Goal: Information Seeking & Learning: Check status

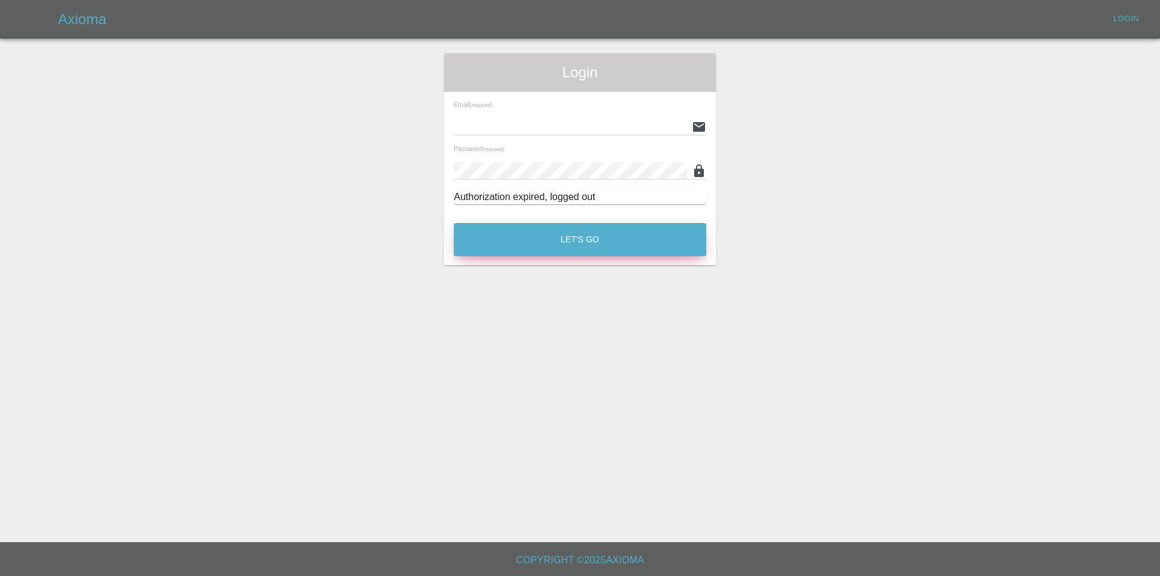
type input "tuncay@axioma.co.uk"
click at [504, 241] on button "Let's Go" at bounding box center [580, 239] width 252 height 33
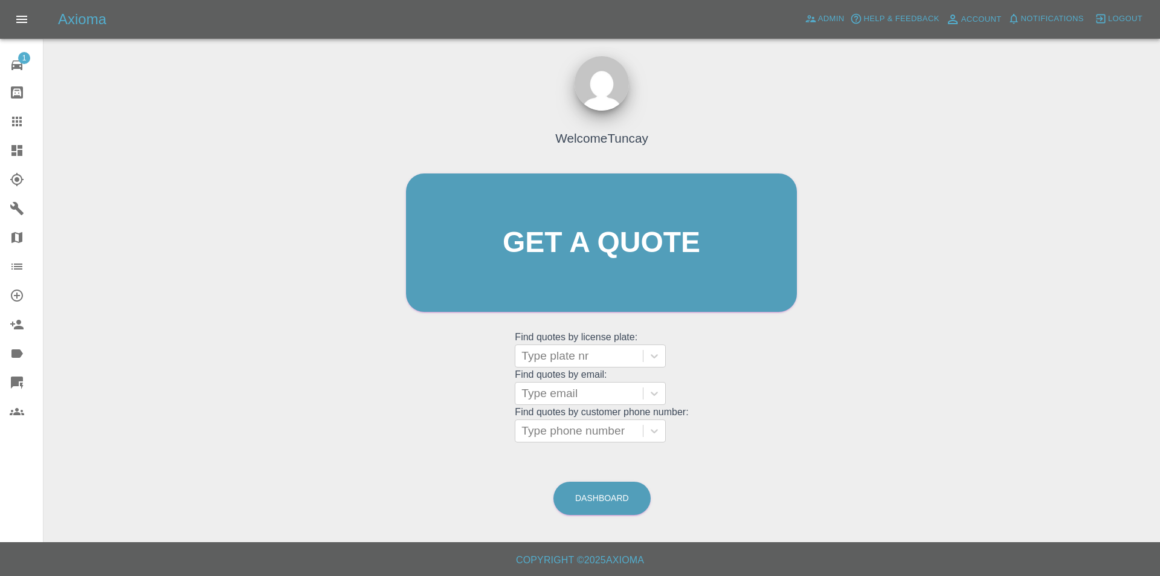
click at [13, 385] on icon at bounding box center [17, 382] width 12 height 12
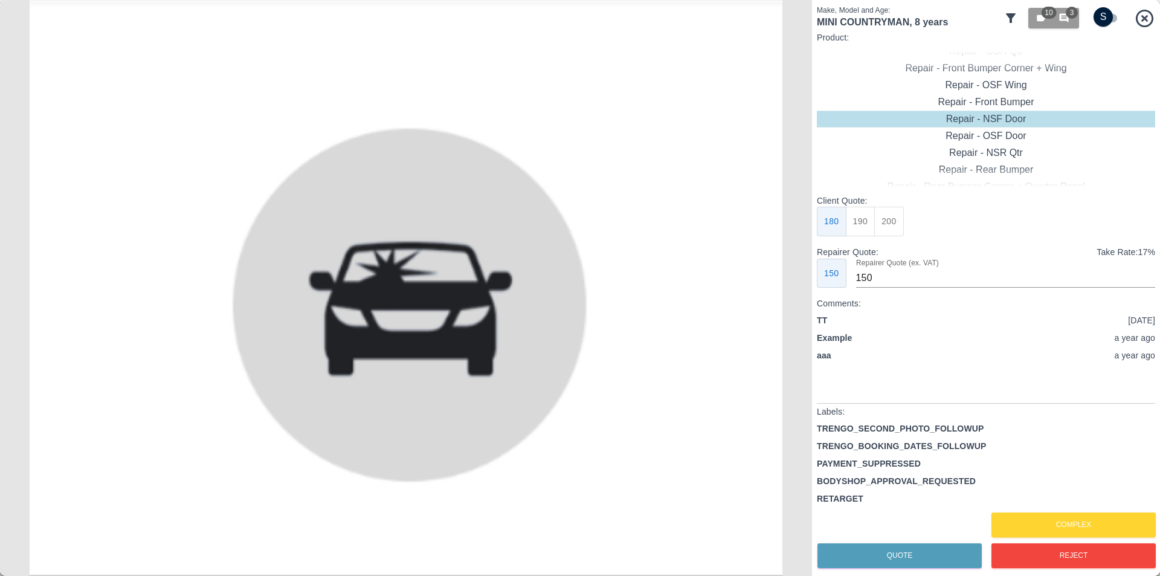
click at [1105, 17] on input "checkbox" at bounding box center [1103, 16] width 58 height 19
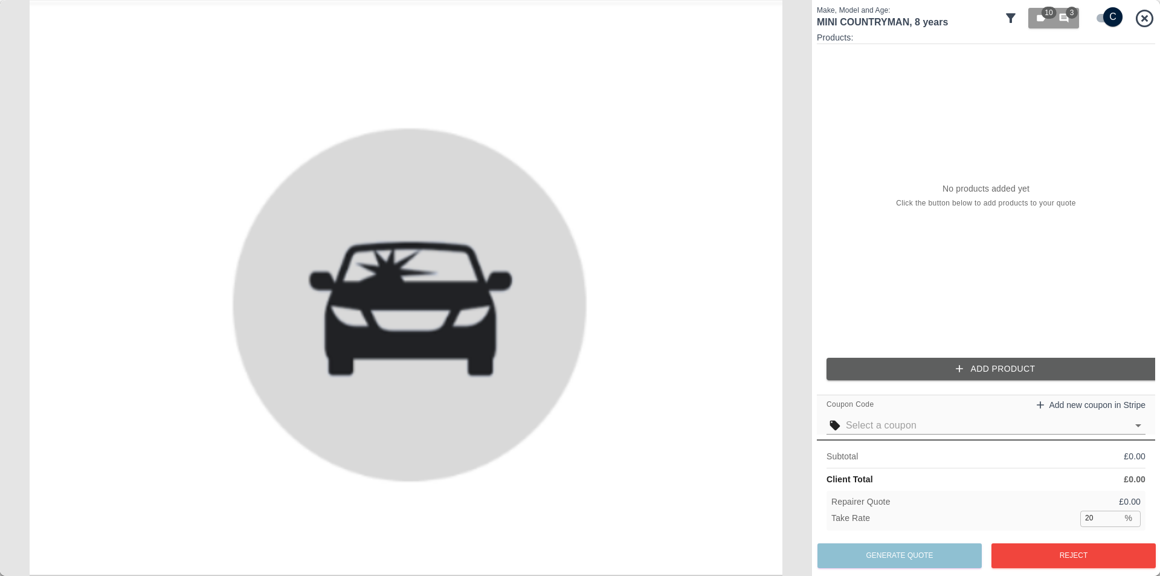
click at [1105, 17] on input "checkbox" at bounding box center [1112, 16] width 58 height 19
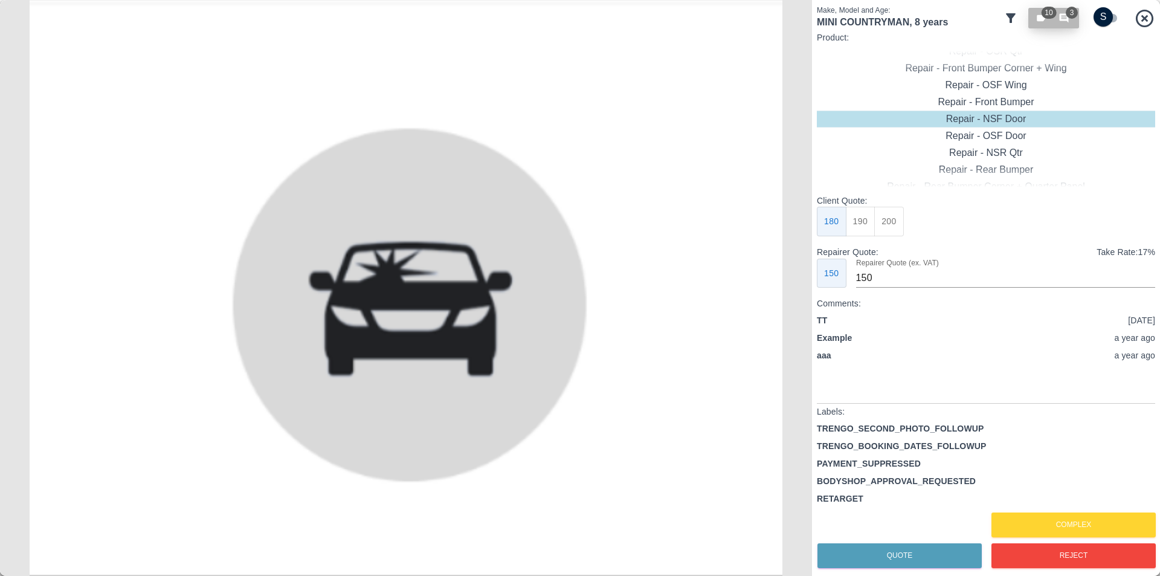
click at [1059, 18] on icon "button" at bounding box center [1063, 18] width 11 height 11
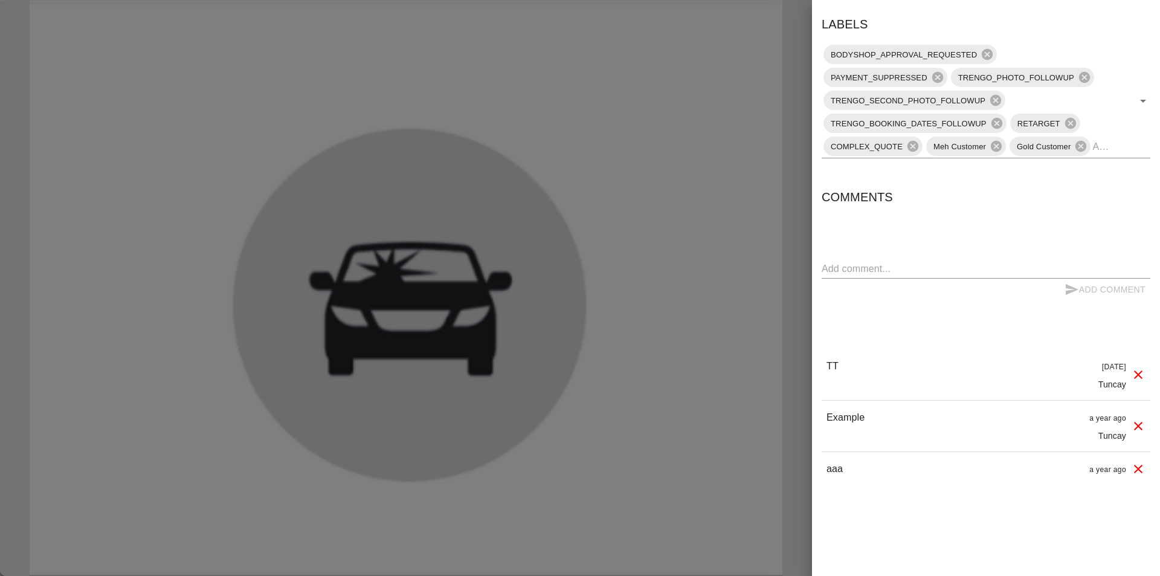
click at [713, 80] on div at bounding box center [580, 288] width 1160 height 576
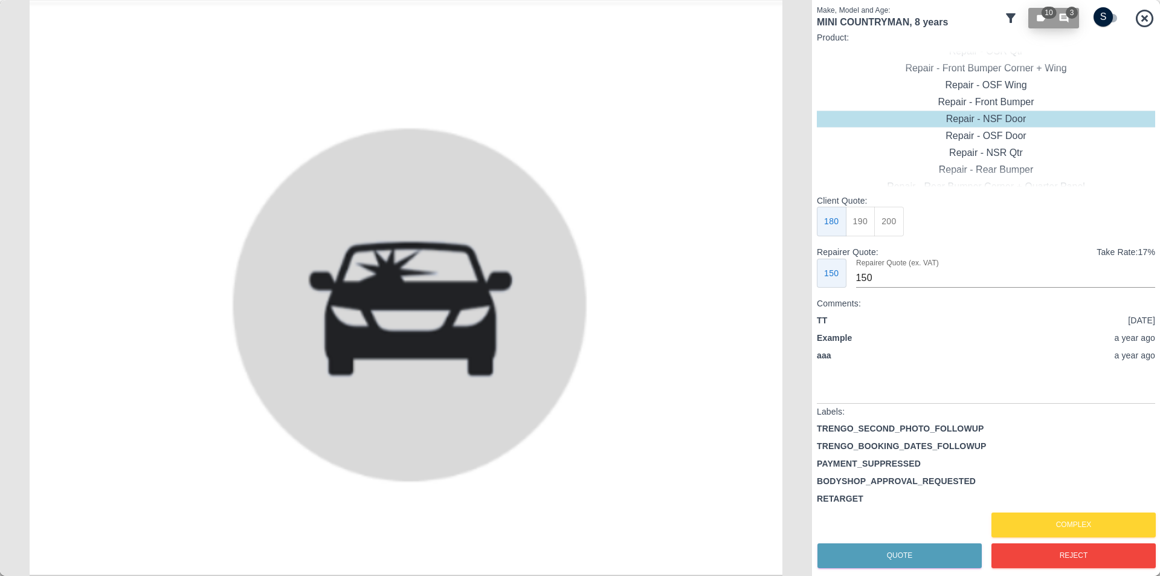
click at [1052, 21] on div "10 3" at bounding box center [1053, 18] width 36 height 11
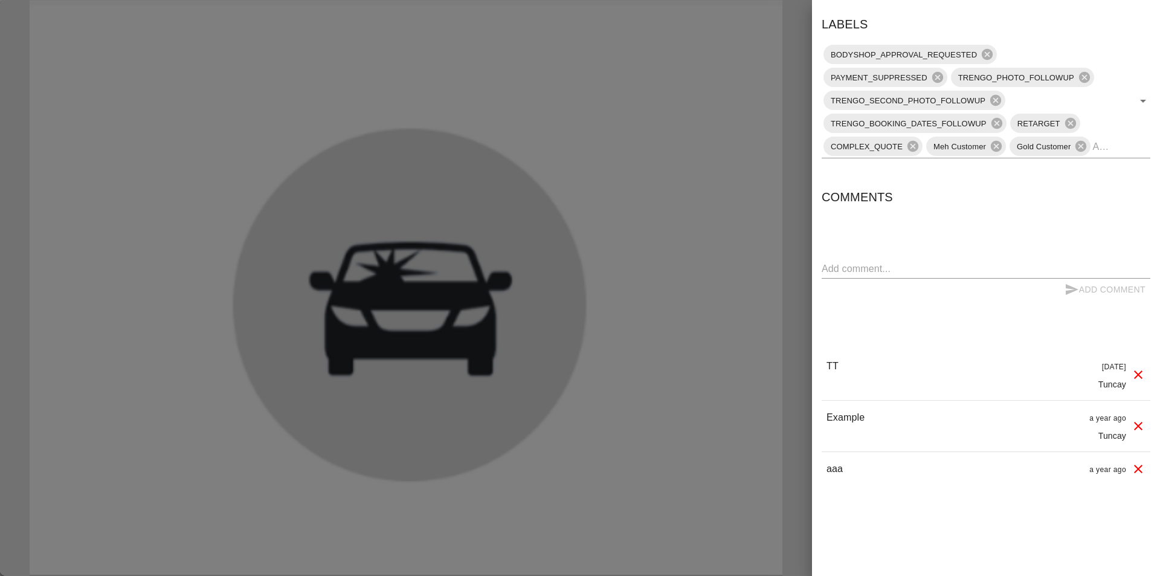
click at [771, 261] on div at bounding box center [580, 288] width 1160 height 576
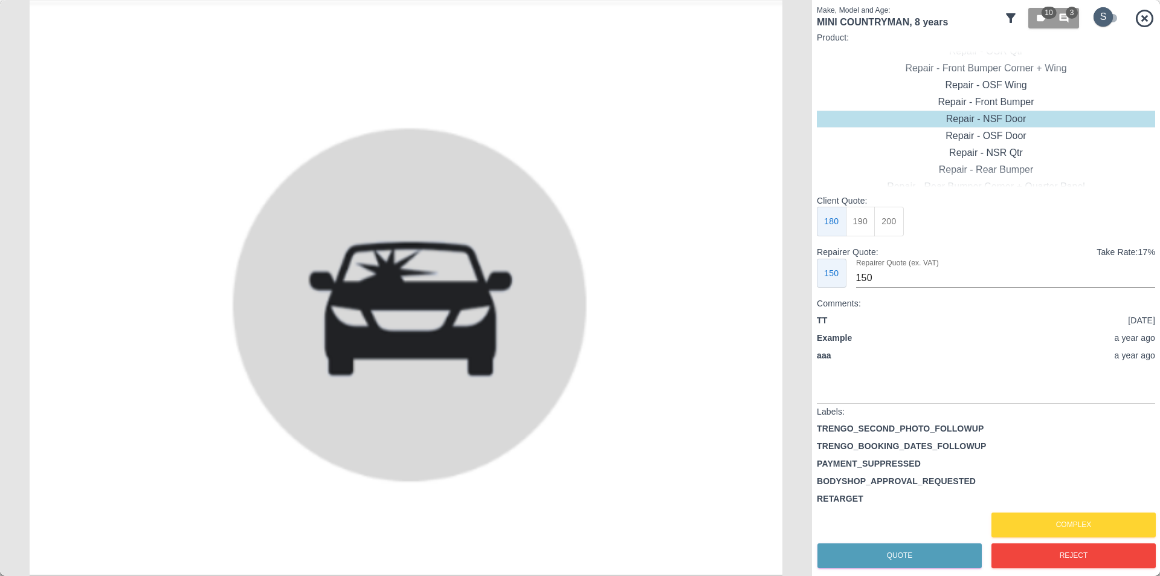
click at [1094, 18] on input "checkbox" at bounding box center [1103, 16] width 58 height 19
checkbox input "true"
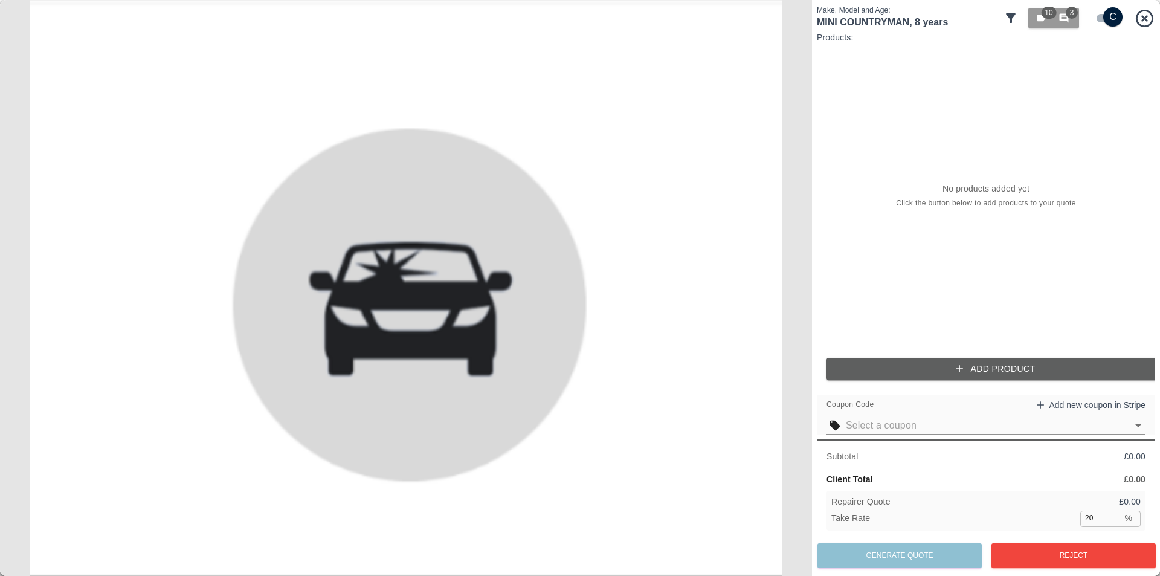
click at [885, 426] on input "text" at bounding box center [985, 425] width 281 height 17
click at [882, 431] on input "text" at bounding box center [985, 425] width 281 height 17
click at [880, 431] on input "text" at bounding box center [985, 425] width 281 height 17
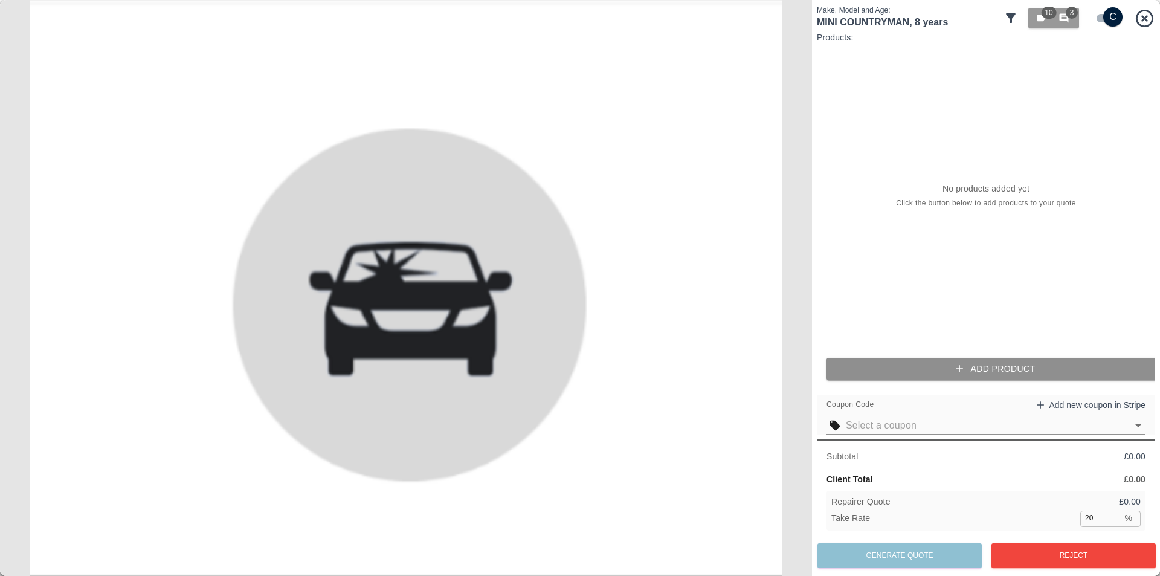
click at [903, 370] on button "Add Product" at bounding box center [995, 369] width 338 height 22
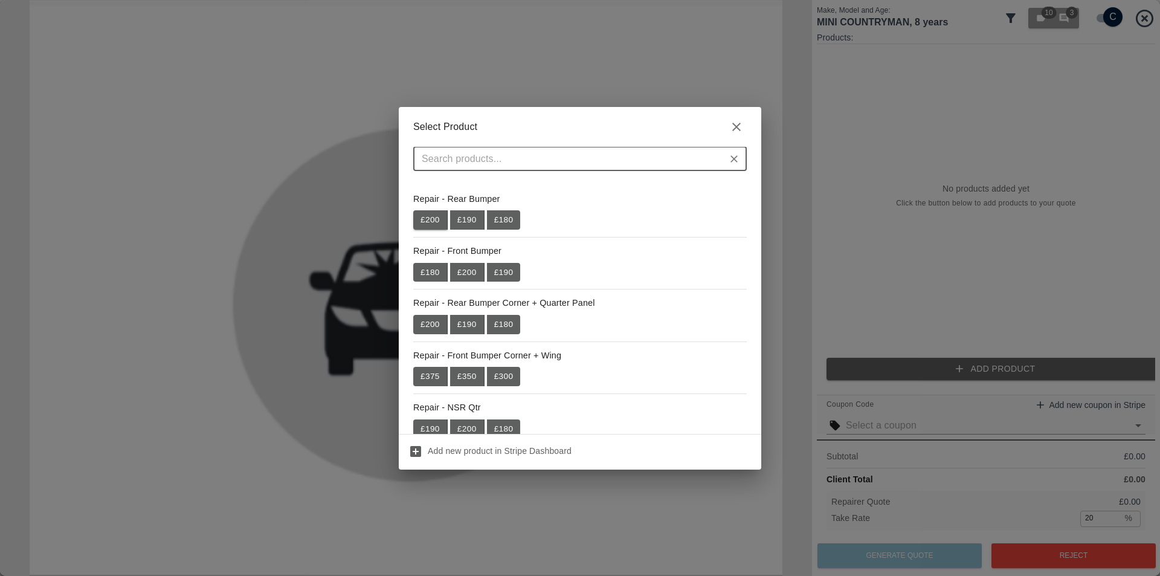
click at [426, 223] on button "£ 200" at bounding box center [430, 219] width 34 height 19
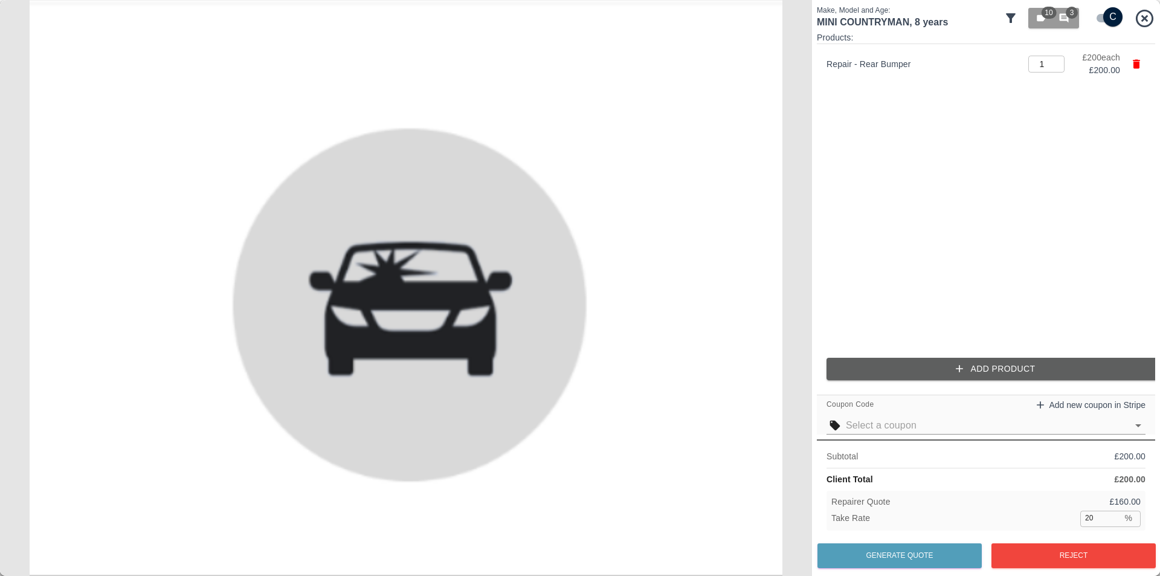
click at [902, 373] on button "Add Product" at bounding box center [995, 369] width 338 height 22
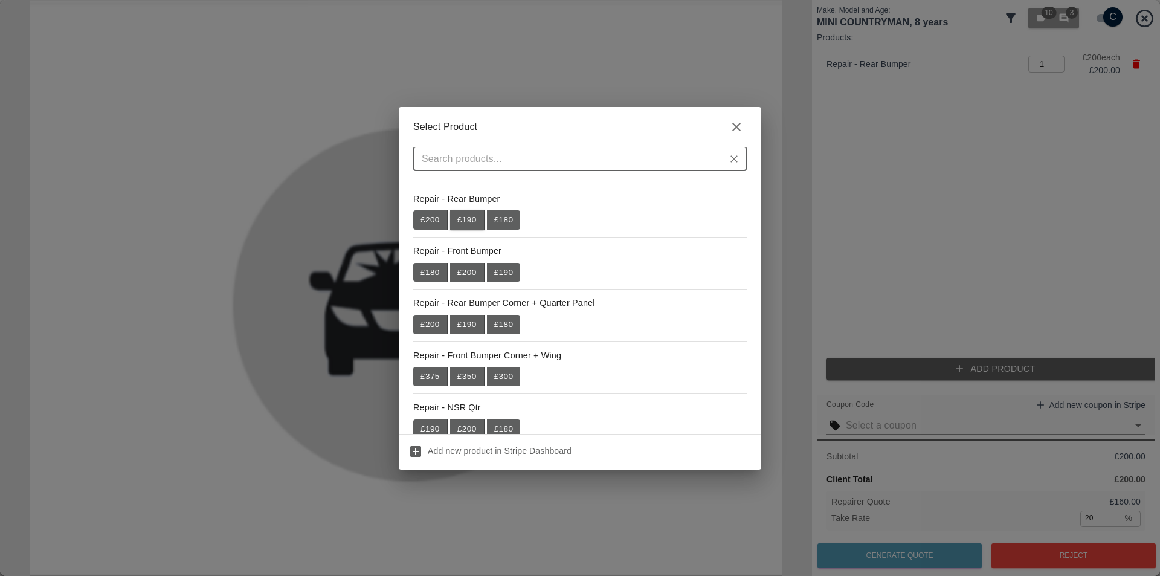
click at [454, 215] on button "£ 190" at bounding box center [467, 219] width 34 height 19
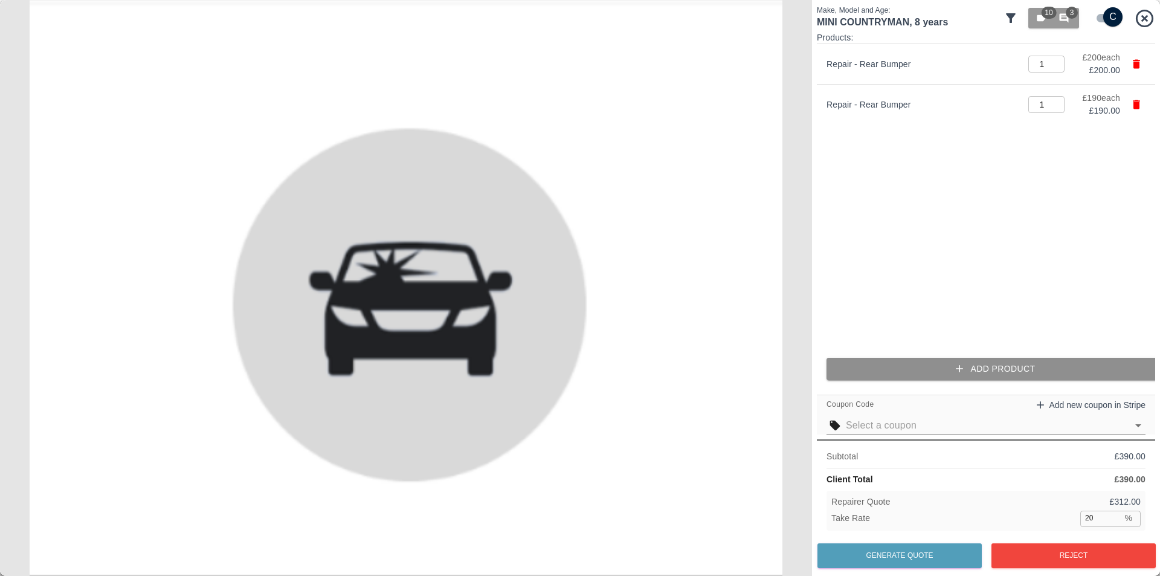
click at [911, 365] on button "Add Product" at bounding box center [995, 369] width 338 height 22
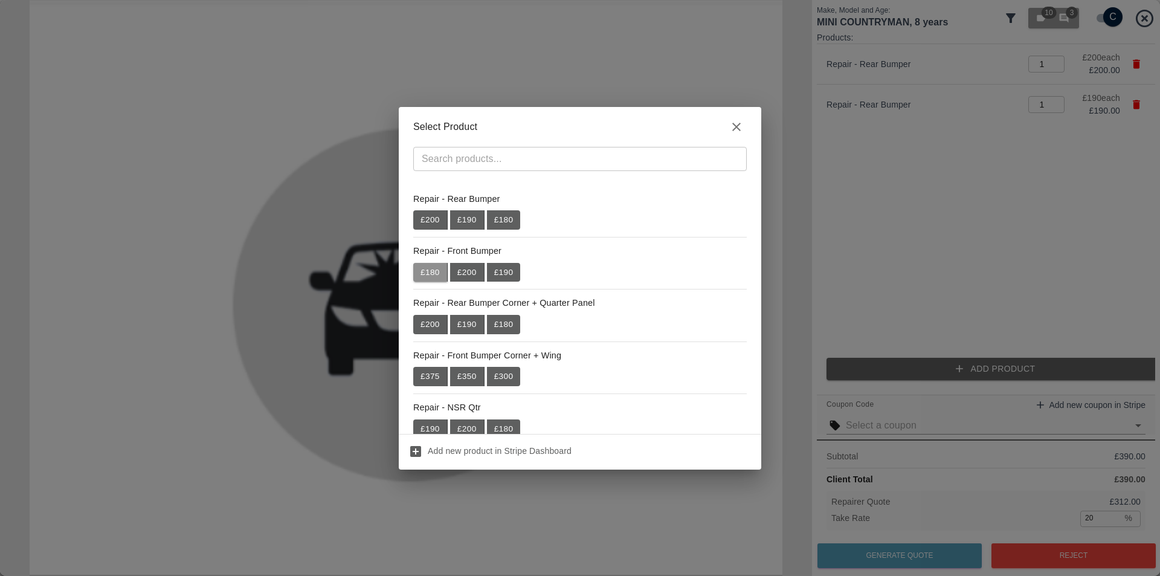
click at [440, 274] on button "£ 180" at bounding box center [430, 272] width 34 height 19
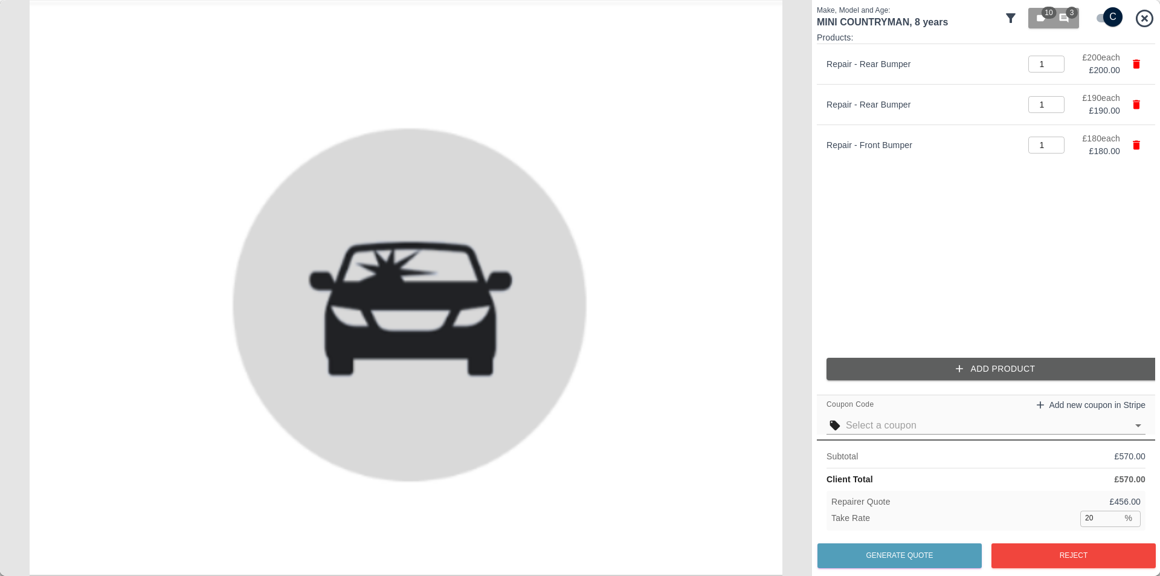
click at [845, 348] on ul "Repair - Rear Bumper 1 ​ £ 200 each £ 200.00 Repair - Rear Bumper 1 ​ £ 190 eac…" at bounding box center [986, 196] width 338 height 304
click at [844, 362] on button "Add Product" at bounding box center [995, 369] width 338 height 22
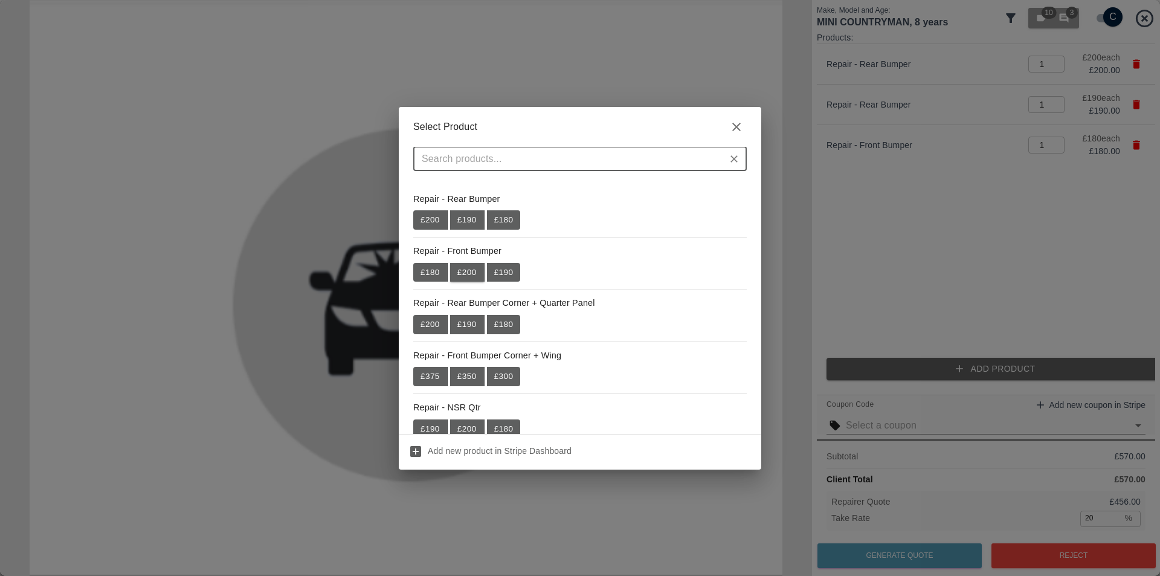
click at [457, 278] on button "£ 200" at bounding box center [467, 272] width 34 height 19
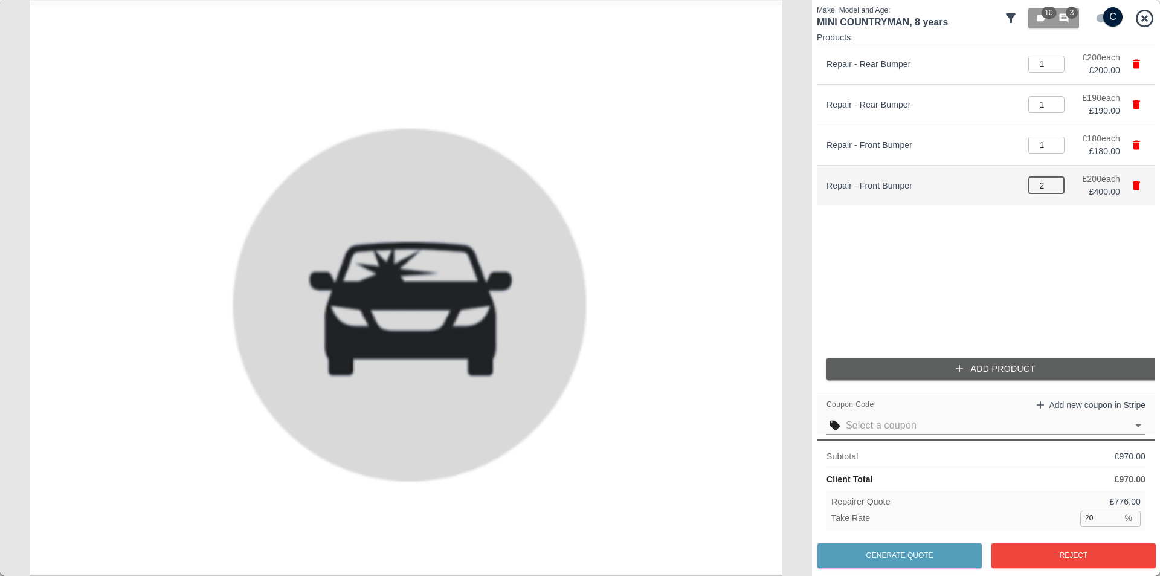
type input "2"
click at [1056, 181] on input "2" at bounding box center [1046, 185] width 36 height 17
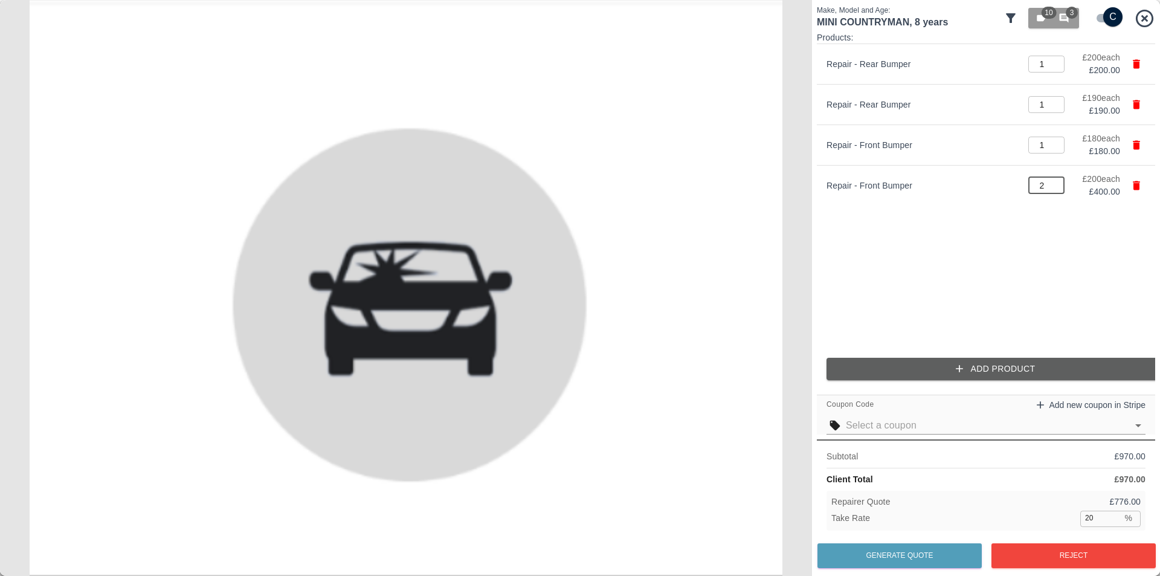
click at [1025, 249] on ul "Repair - Rear Bumper 1 ​ £ 200 each £ 200.00 Repair - Rear Bumper 1 ​ £ 190 eac…" at bounding box center [986, 196] width 338 height 304
click at [896, 431] on input "text" at bounding box center [985, 425] width 281 height 17
click at [887, 471] on p "Multi Panel Discount" at bounding box center [881, 471] width 90 height 14
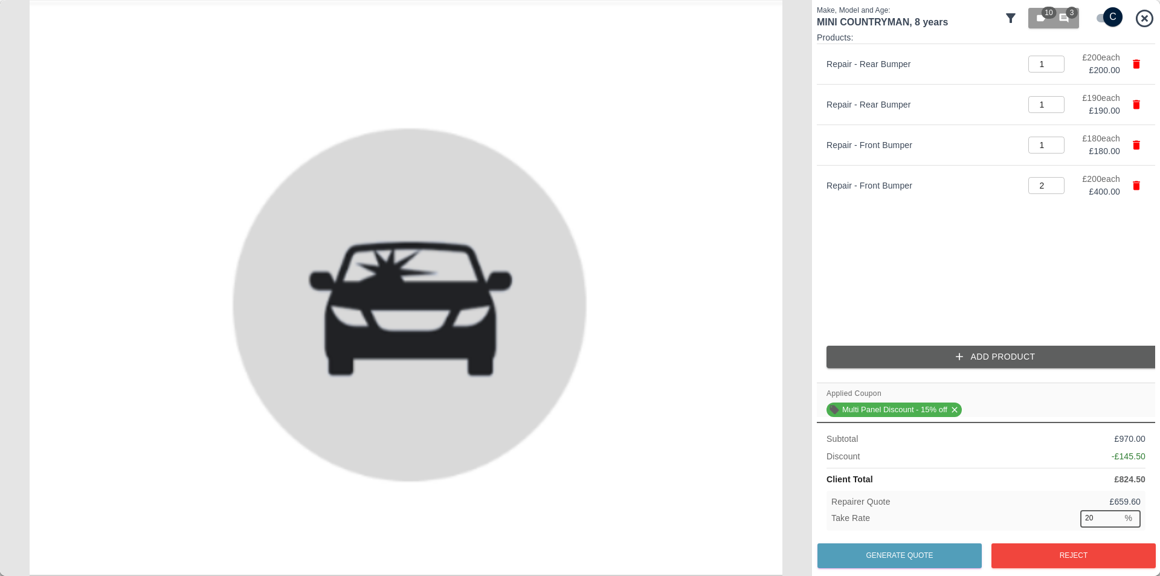
drag, startPoint x: 1092, startPoint y: 512, endPoint x: 1048, endPoint y: 520, distance: 44.8
click at [1056, 519] on div "Take Rate 20 % ​" at bounding box center [985, 517] width 309 height 15
type input "33"
click at [1030, 287] on ul "Repair - Rear Bumper 1 ​ £ 200 each £ 200.00 Repair - Rear Bumper 1 ​ £ 190 eac…" at bounding box center [986, 190] width 338 height 292
click at [733, 523] on img at bounding box center [406, 288] width 812 height 576
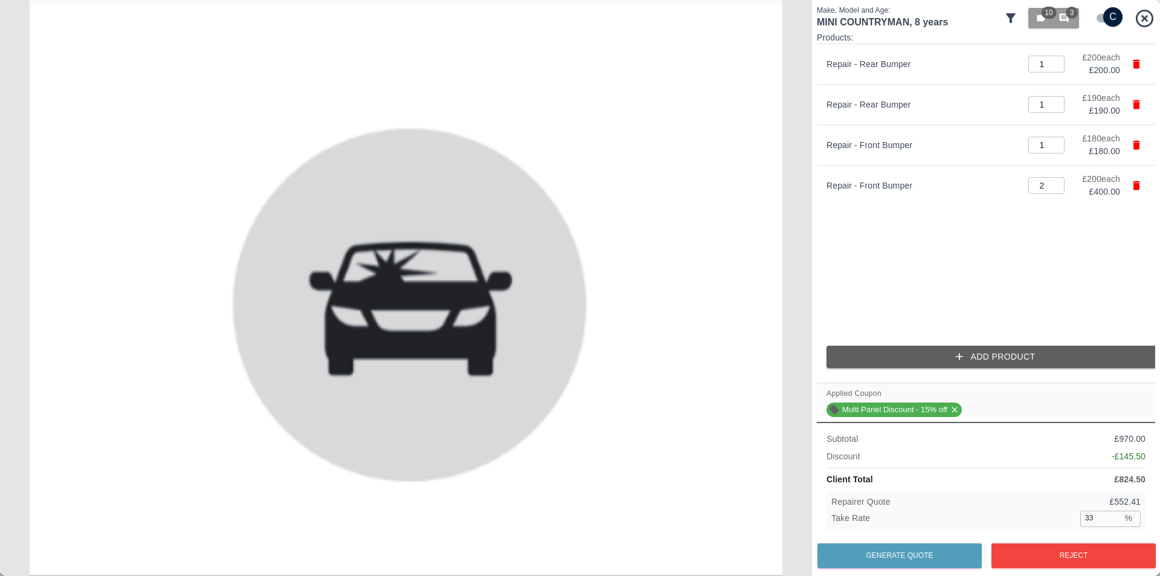
click at [735, 518] on img at bounding box center [406, 288] width 812 height 576
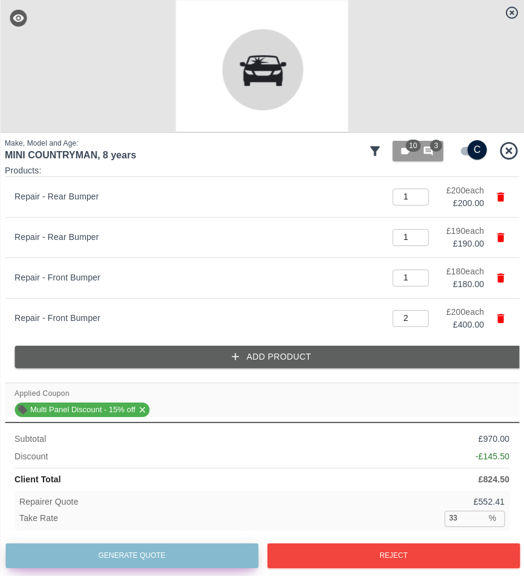
click at [138, 551] on button "Generate Quote" at bounding box center [131, 555] width 252 height 25
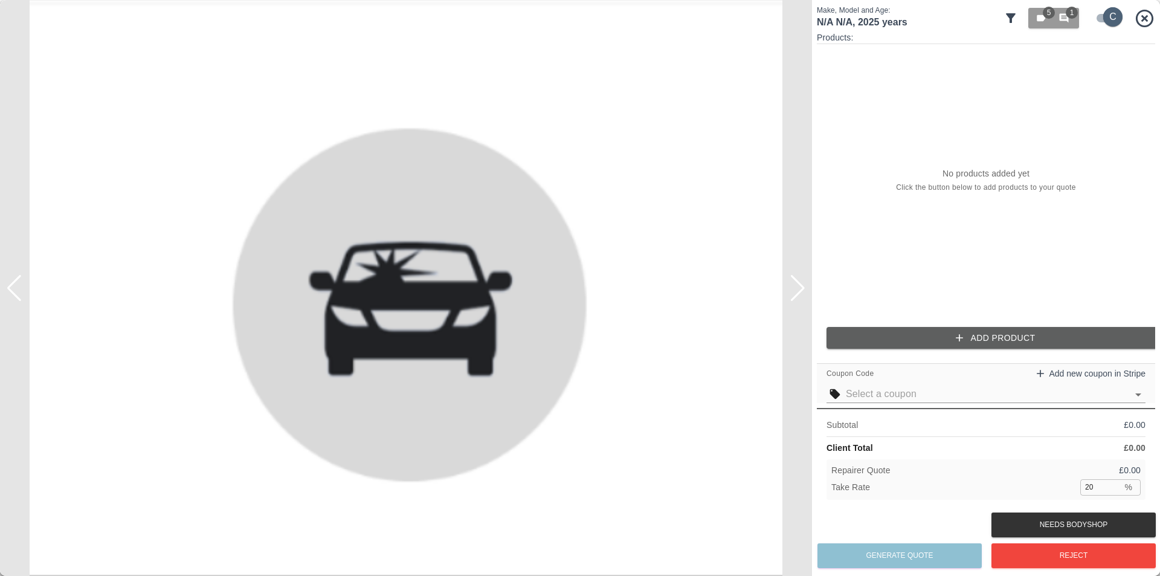
click at [1101, 13] on input "checkbox" at bounding box center [1112, 16] width 58 height 19
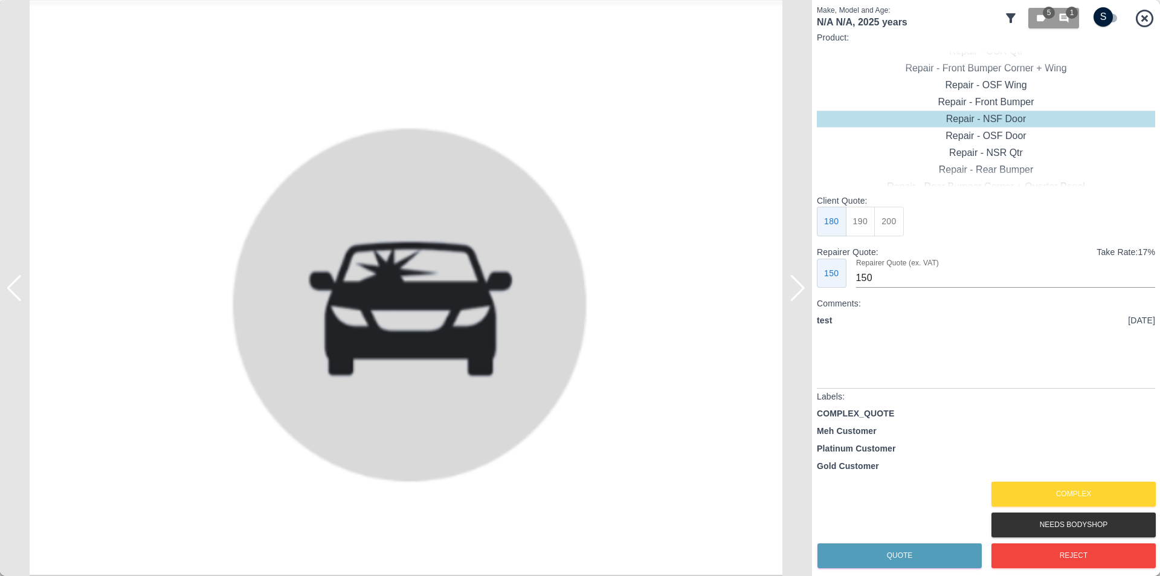
click at [1101, 13] on input "checkbox" at bounding box center [1103, 16] width 58 height 19
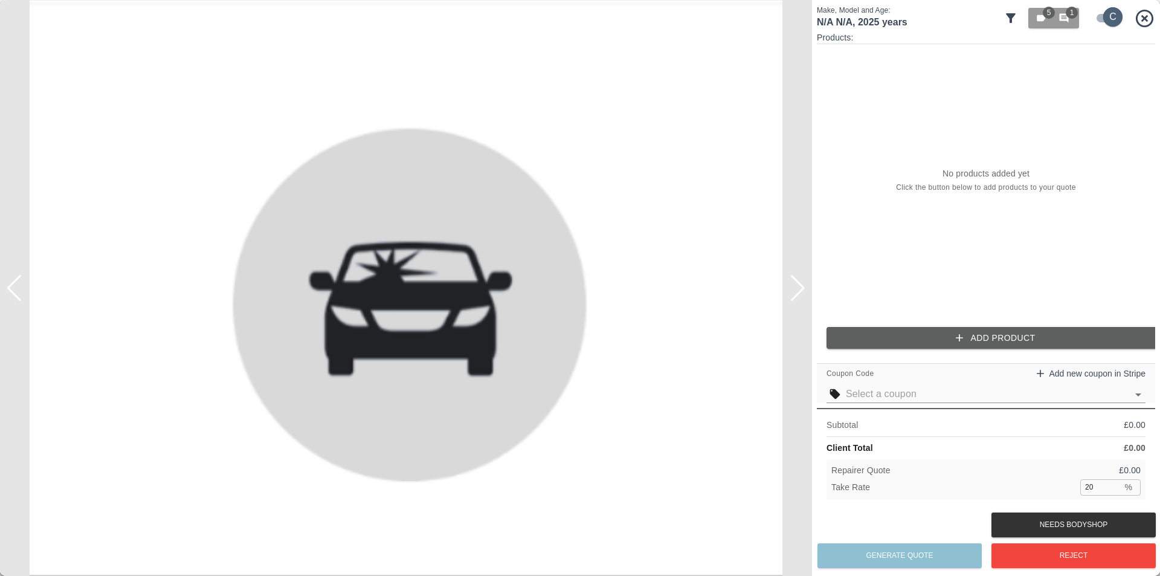
click at [1101, 13] on input "checkbox" at bounding box center [1112, 16] width 58 height 19
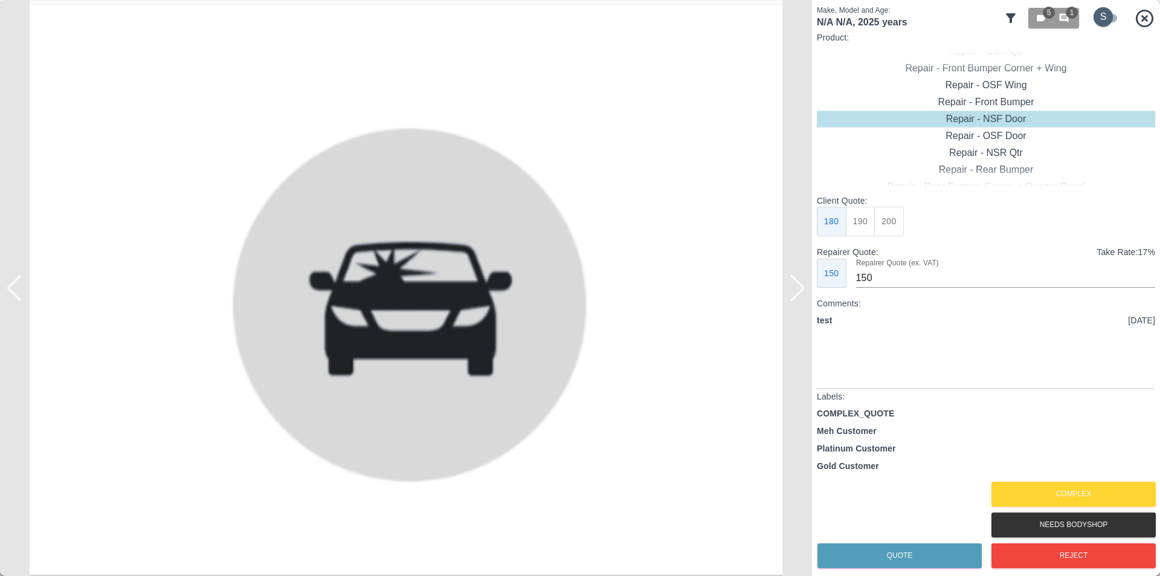
click at [1101, 13] on input "checkbox" at bounding box center [1103, 16] width 58 height 19
checkbox input "true"
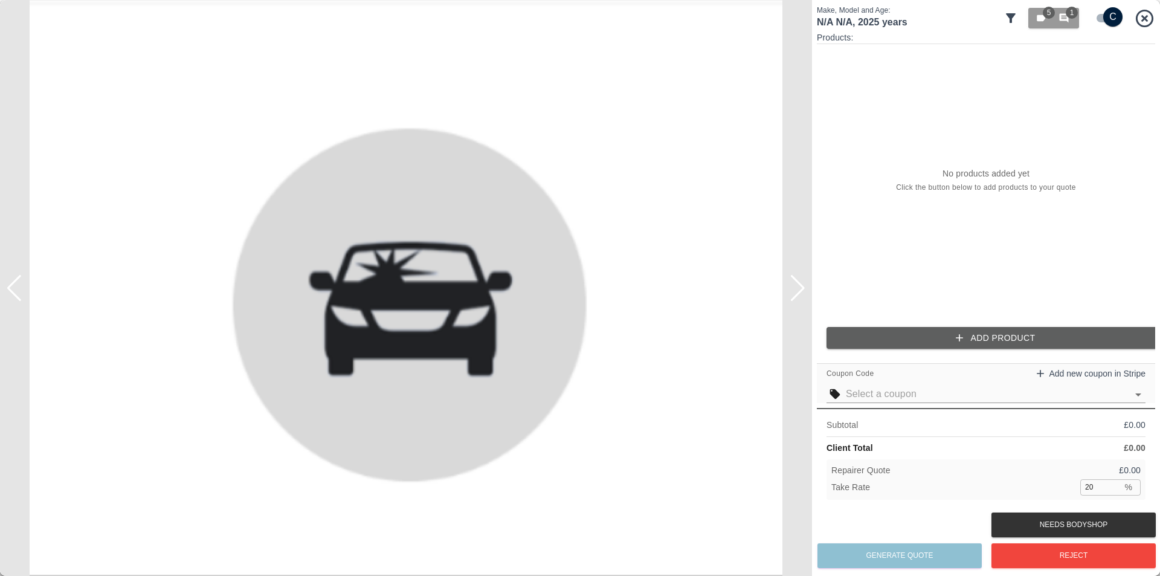
click at [952, 342] on button "Add Product" at bounding box center [995, 338] width 338 height 22
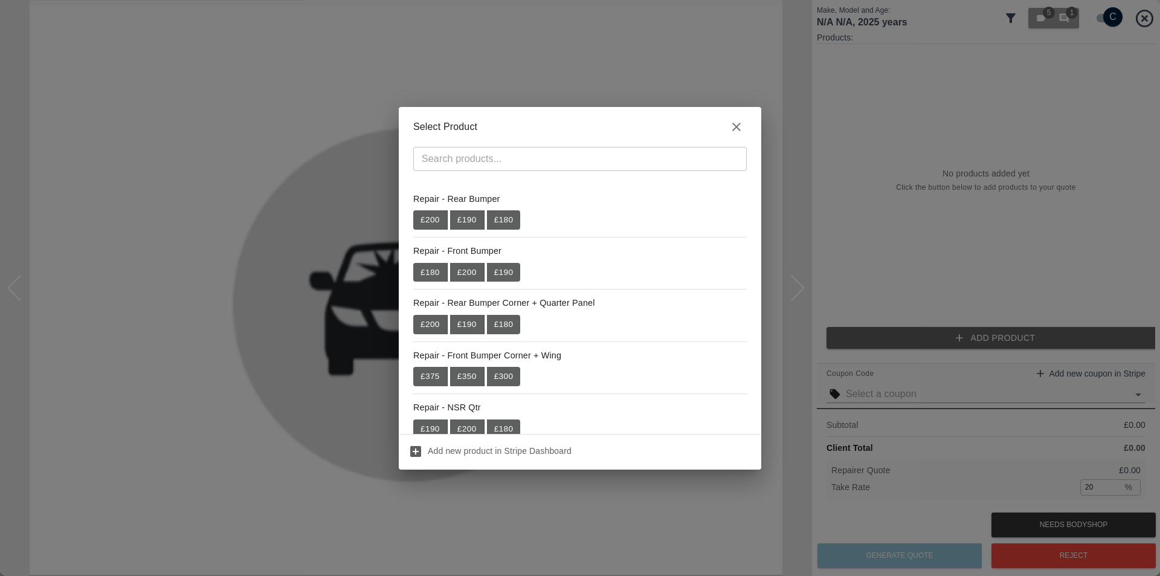
click at [914, 366] on div "Select Product ​ Repair - Rear Bumper £ 200 £ 190 £ 180 Repair - Front Bumper £…" at bounding box center [580, 288] width 1160 height 576
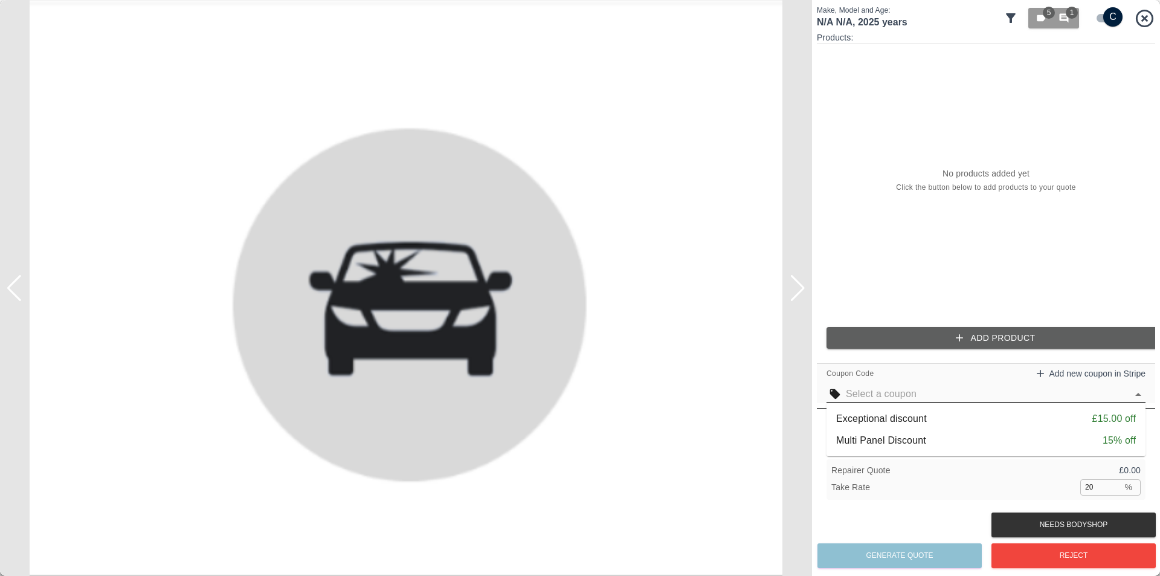
click at [904, 386] on input "text" at bounding box center [985, 393] width 281 height 17
click at [897, 410] on li "Exceptional discount £15.00 off" at bounding box center [985, 419] width 319 height 22
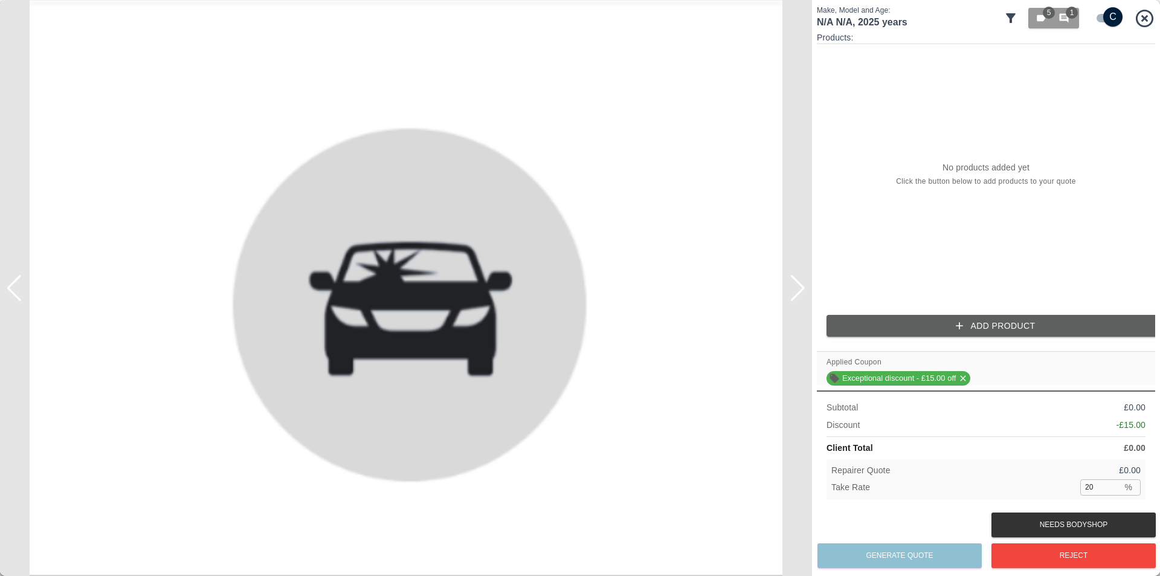
click at [910, 322] on button "Add Product" at bounding box center [995, 326] width 338 height 22
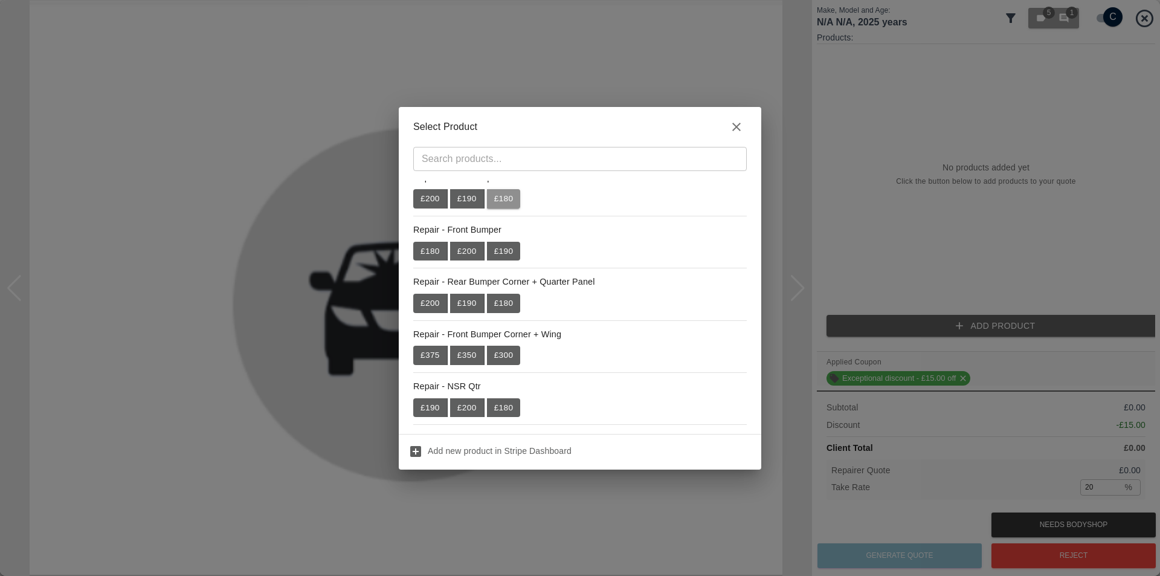
click at [505, 220] on ul "Repair - Rear Bumper £ 200 £ 190 £ 180 Repair - Front Bumper £ 180 £ 200 £ 190 …" at bounding box center [579, 424] width 333 height 531
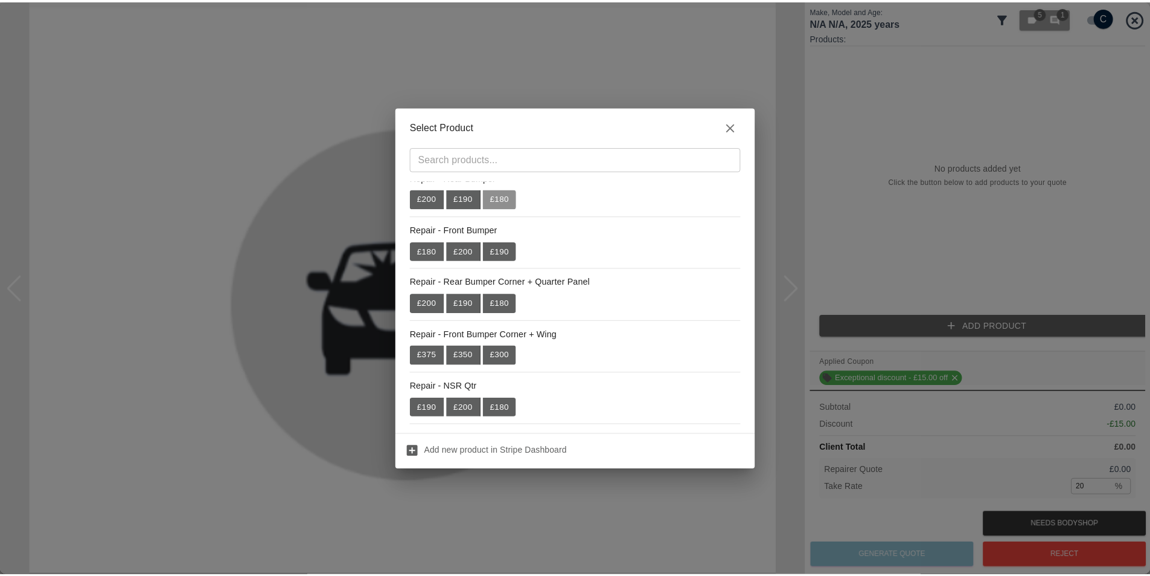
scroll to position [60, 0]
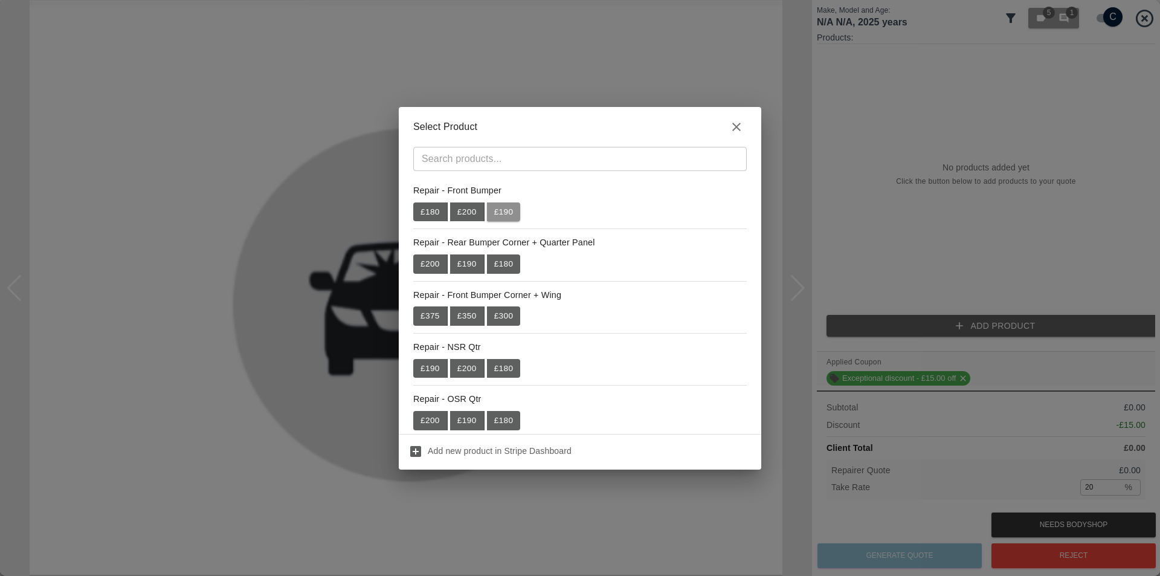
click at [492, 213] on button "£ 190" at bounding box center [504, 211] width 34 height 19
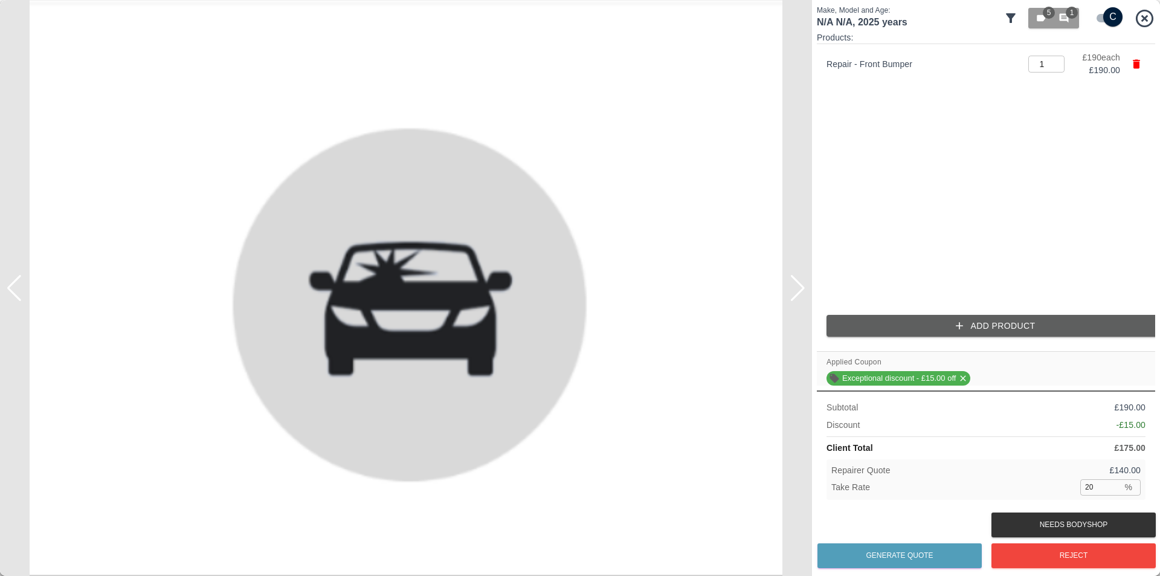
click at [879, 325] on button "Add Product" at bounding box center [995, 326] width 338 height 22
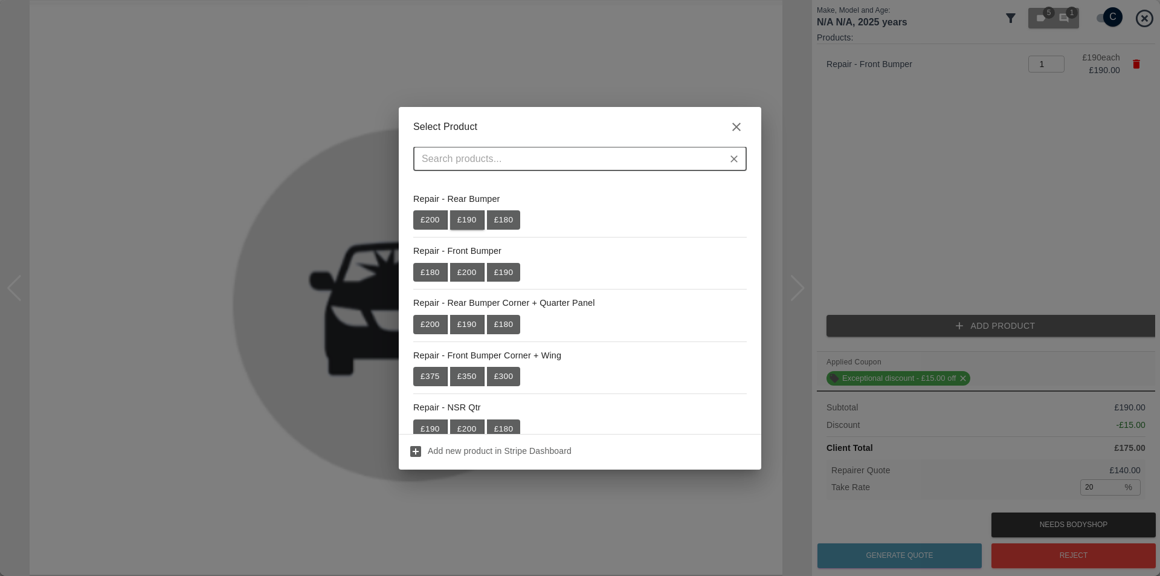
click at [461, 223] on button "£ 190" at bounding box center [467, 219] width 34 height 19
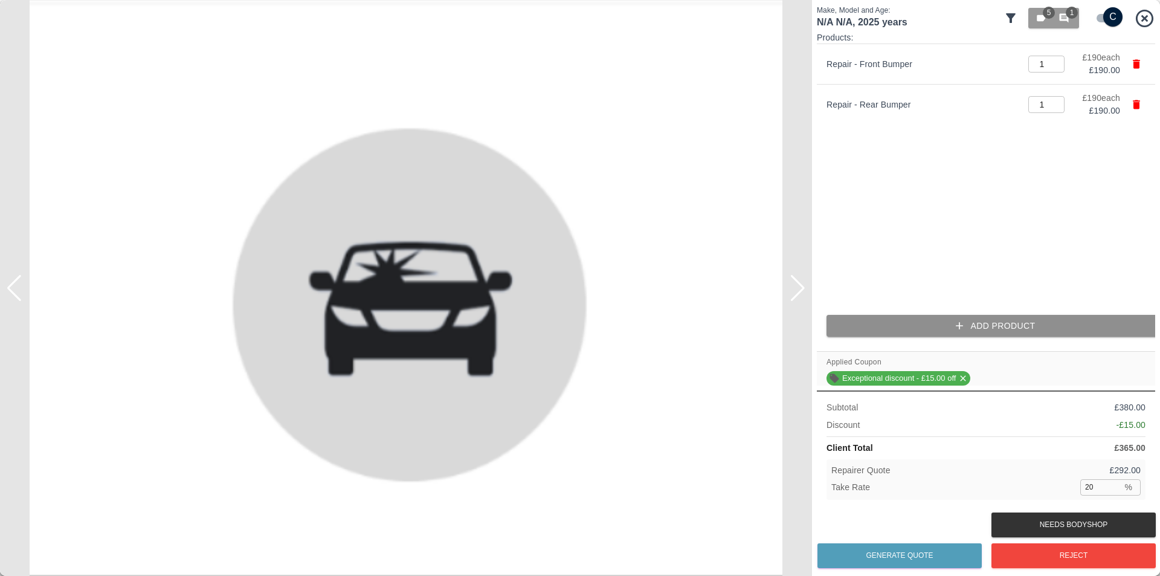
click at [917, 323] on button "Add Product" at bounding box center [995, 326] width 338 height 22
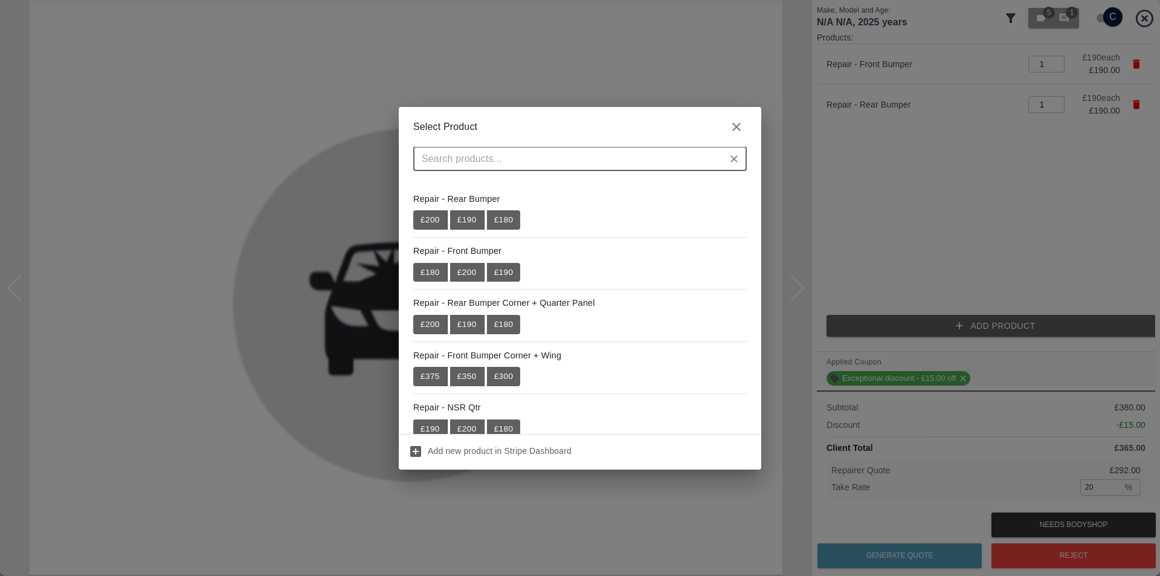
click at [393, 265] on div "Select Product ​ Repair - Rear Bumper £ 200 £ 190 £ 180 Repair - Front Bumper £…" at bounding box center [580, 288] width 1160 height 576
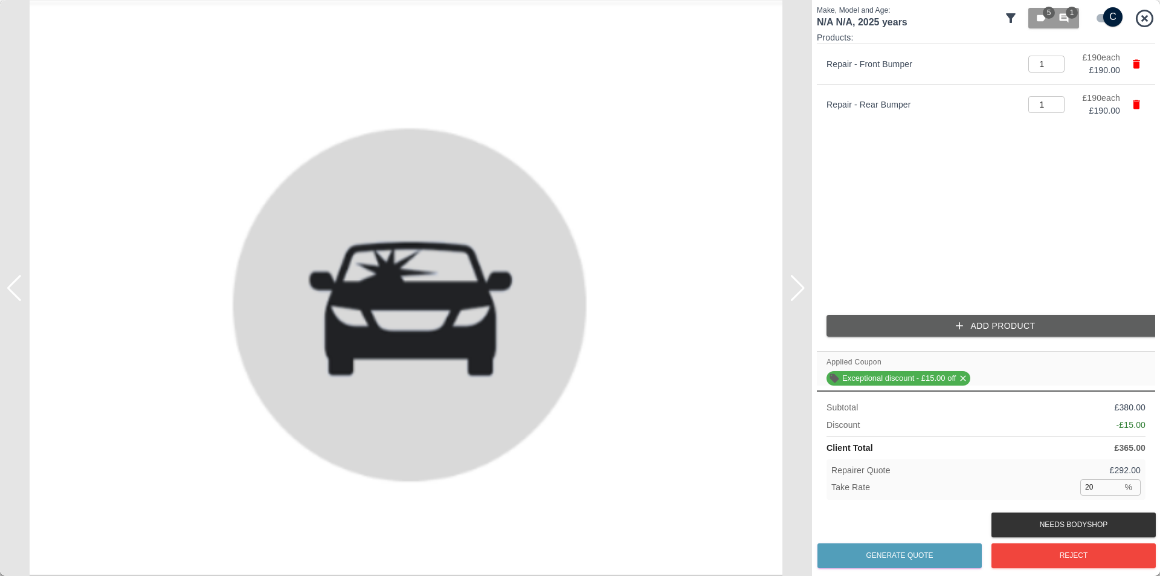
click at [868, 308] on div "Products: Repair - Front Bumper 1 ​ £ 190 each £ 190.00 Repair - Rear Bumper 1 …" at bounding box center [986, 188] width 338 height 315
click at [870, 315] on button "Add Product" at bounding box center [995, 326] width 338 height 22
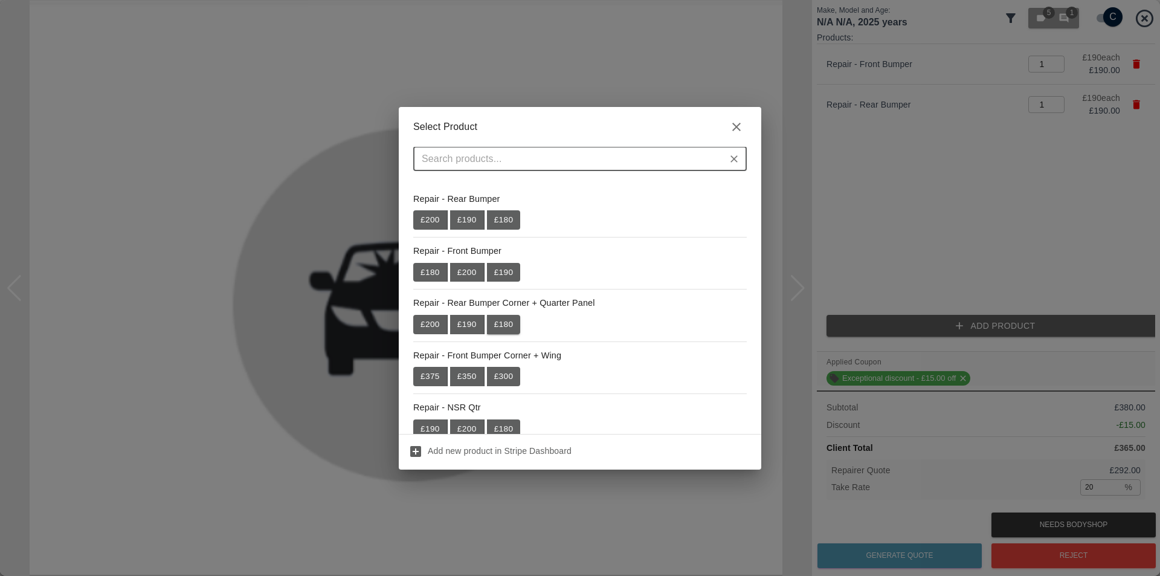
click at [497, 321] on button "£ 180" at bounding box center [504, 324] width 34 height 19
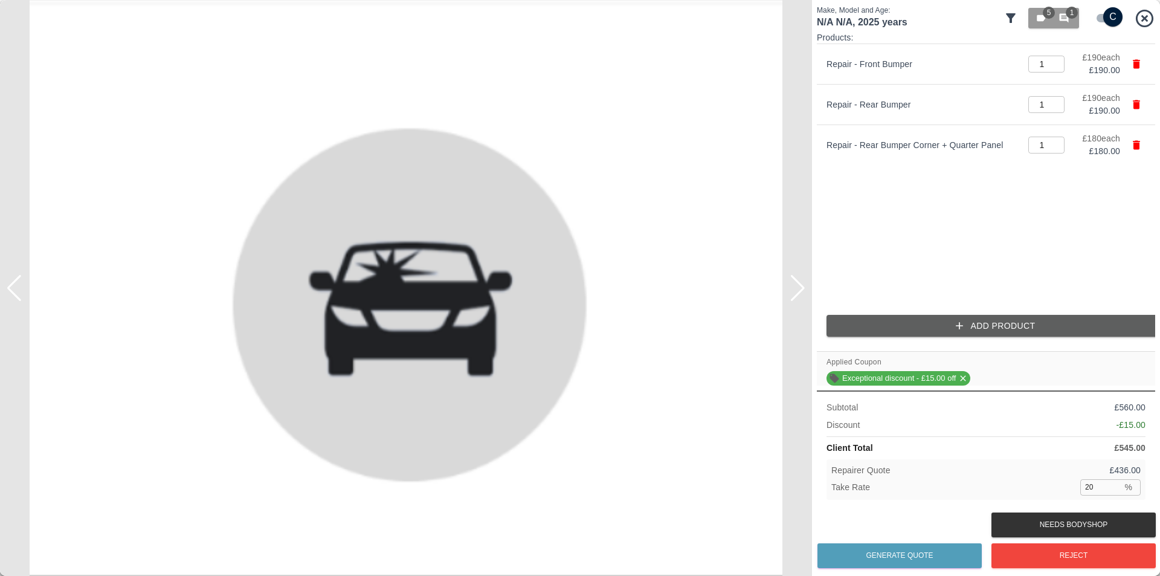
click at [868, 316] on button "Add Product" at bounding box center [995, 326] width 338 height 22
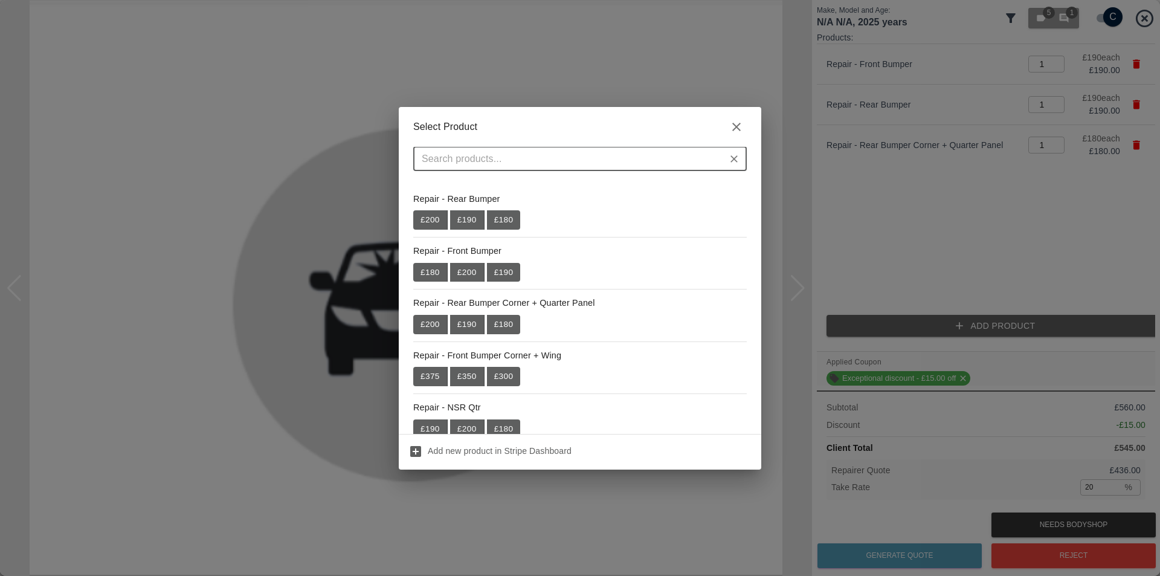
click at [448, 322] on div "£ 200 £ 190 £ 180" at bounding box center [466, 324] width 107 height 19
click at [439, 320] on button "£ 200" at bounding box center [430, 324] width 34 height 19
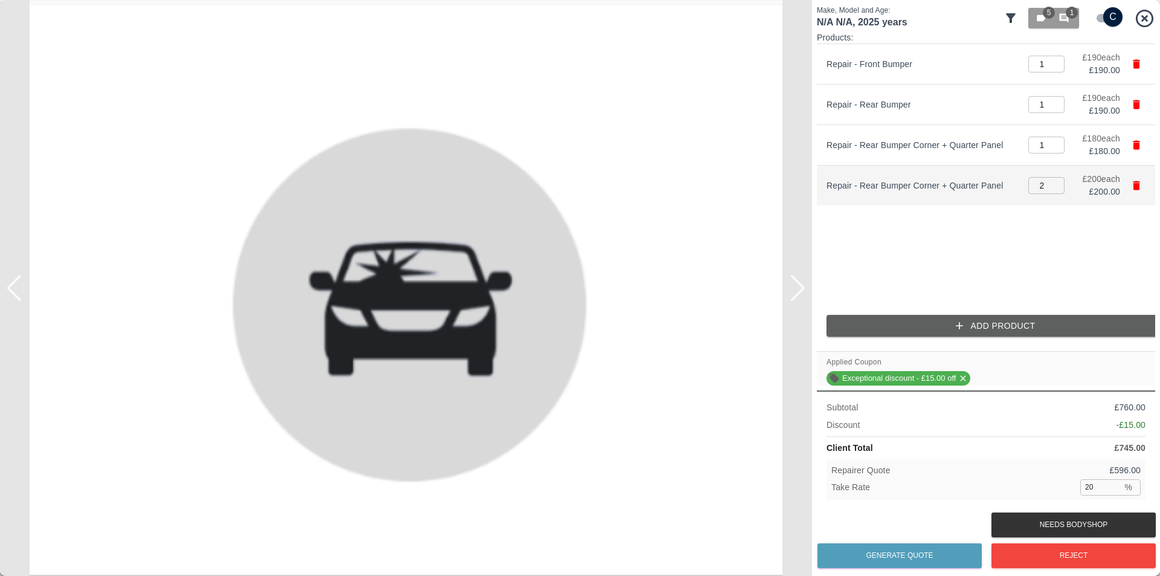
type input "2"
click at [1056, 184] on input "2" at bounding box center [1046, 185] width 36 height 17
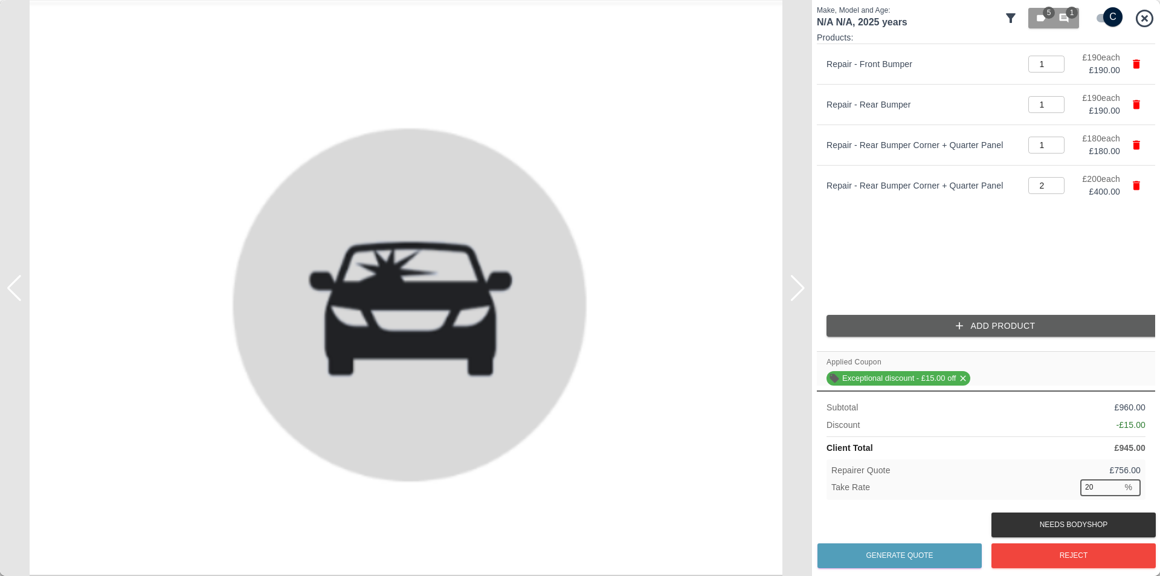
drag, startPoint x: 1097, startPoint y: 487, endPoint x: 1057, endPoint y: 486, distance: 39.9
click at [1070, 487] on div "Take Rate 20 % ​" at bounding box center [985, 486] width 309 height 15
type input "33"
click at [1047, 387] on div "Products: Repair - Front Bumper 1 ​ £ 190 each £ 190.00 Repair - Rear Bumper 1 …" at bounding box center [986, 270] width 338 height 478
click at [1106, 18] on input "checkbox" at bounding box center [1112, 16] width 58 height 19
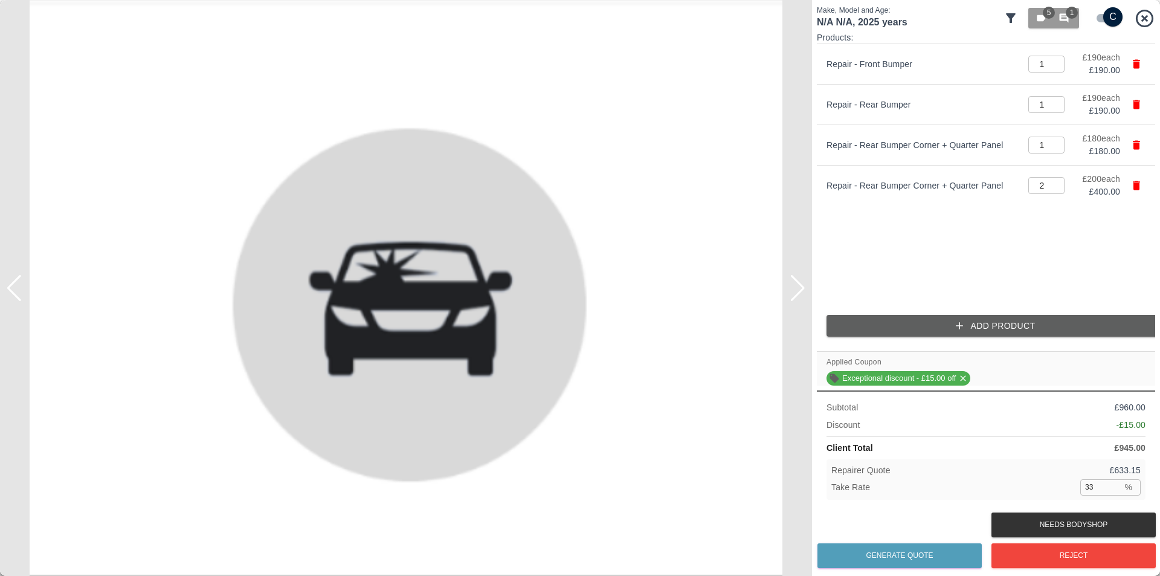
checkbox input "false"
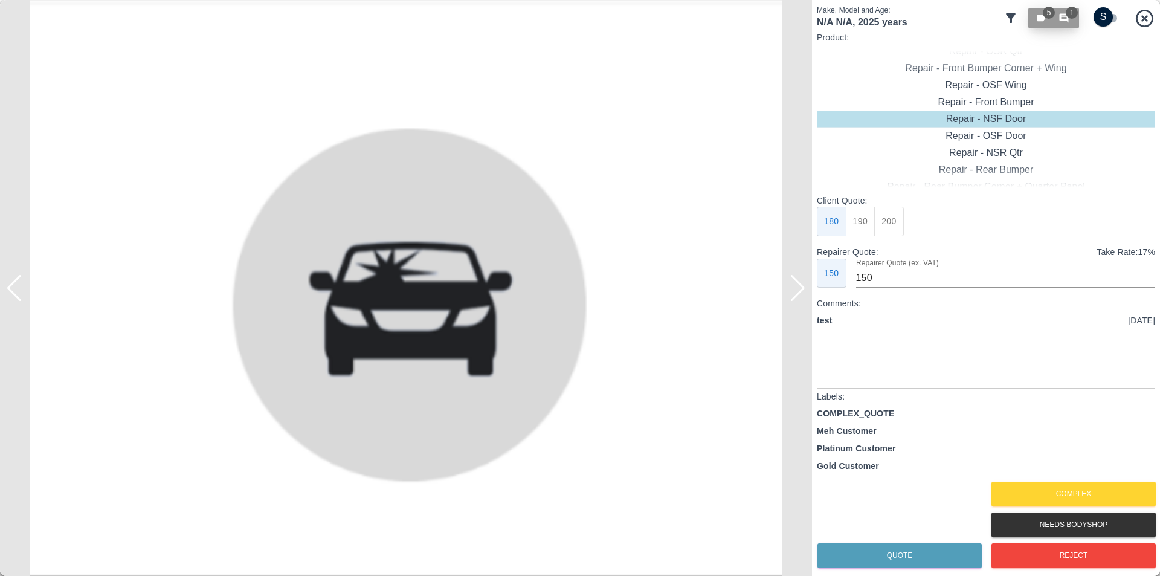
click at [1057, 25] on button "5 1" at bounding box center [1053, 18] width 51 height 21
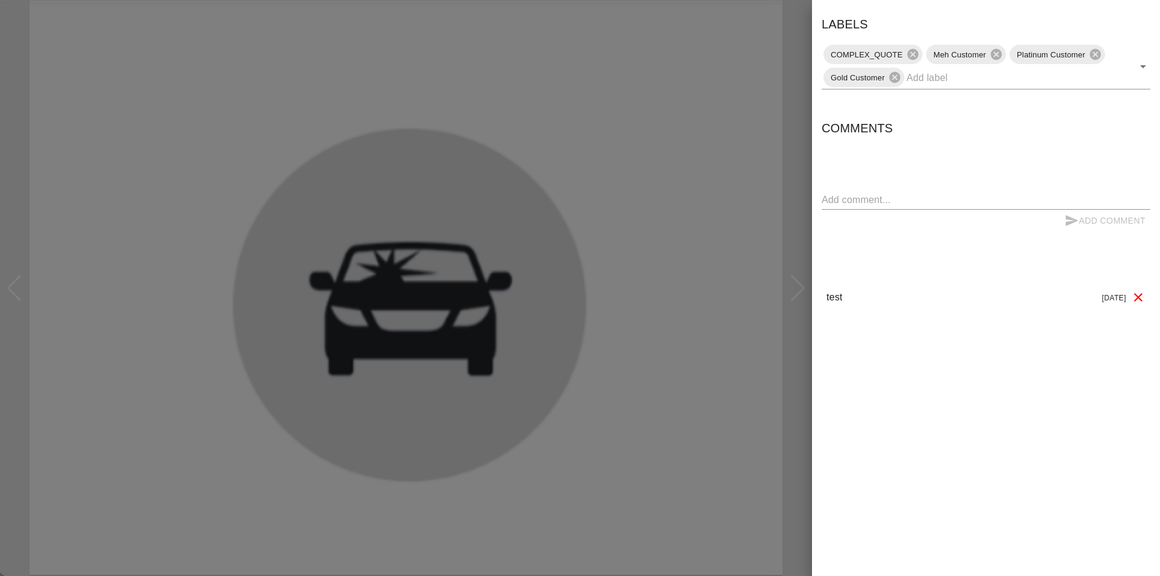
click at [734, 217] on div at bounding box center [580, 288] width 1160 height 576
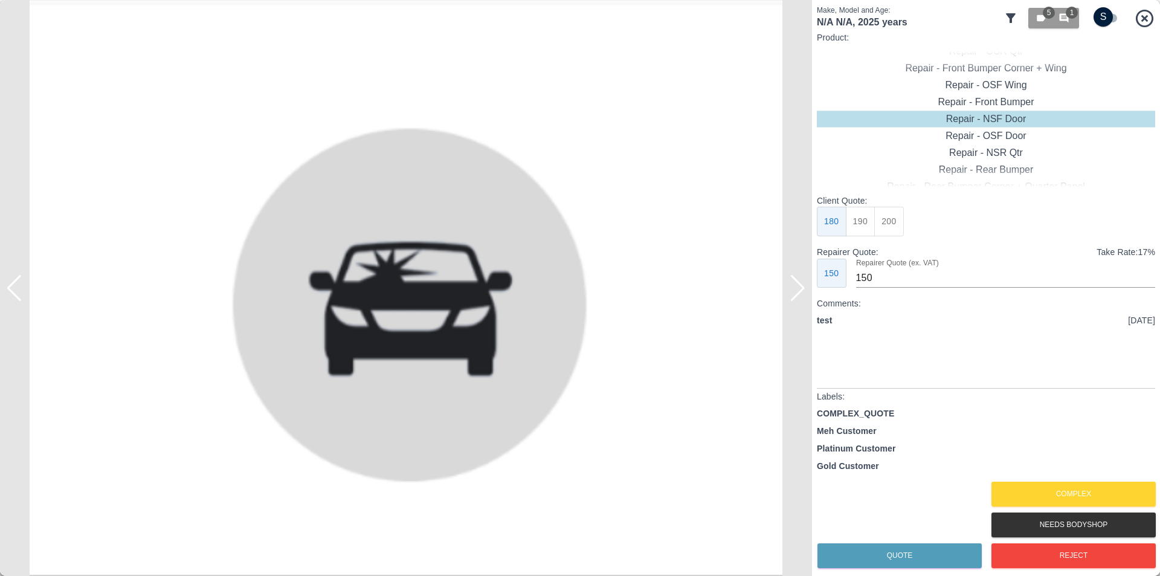
click at [1139, 17] on icon at bounding box center [1144, 18] width 21 height 21
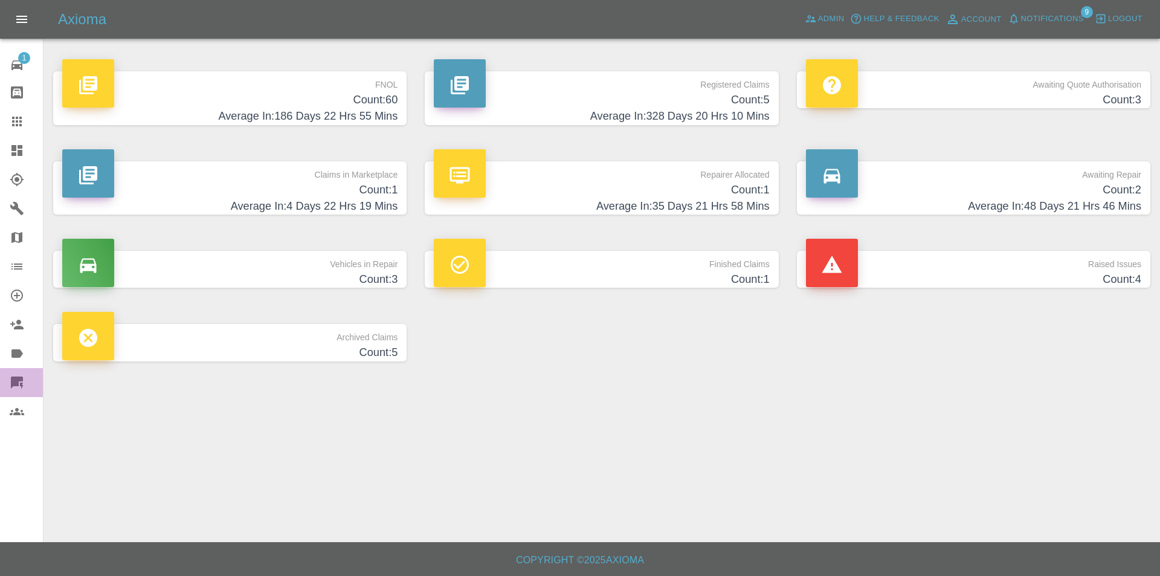
click at [16, 392] on link "Quick Quote" at bounding box center [21, 382] width 43 height 29
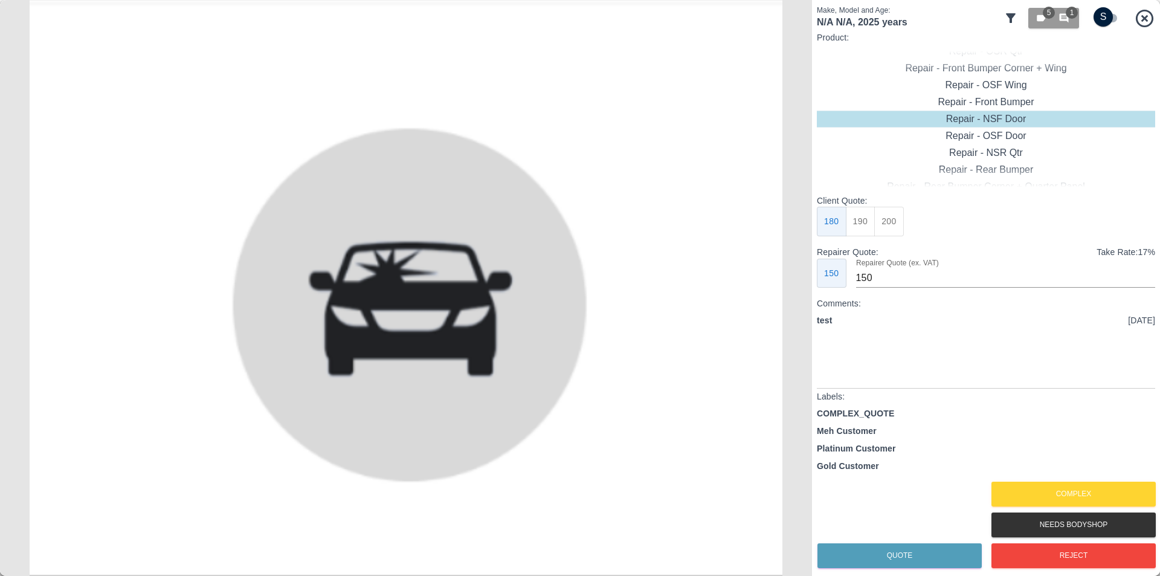
click at [1140, 16] on icon at bounding box center [1144, 18] width 21 height 21
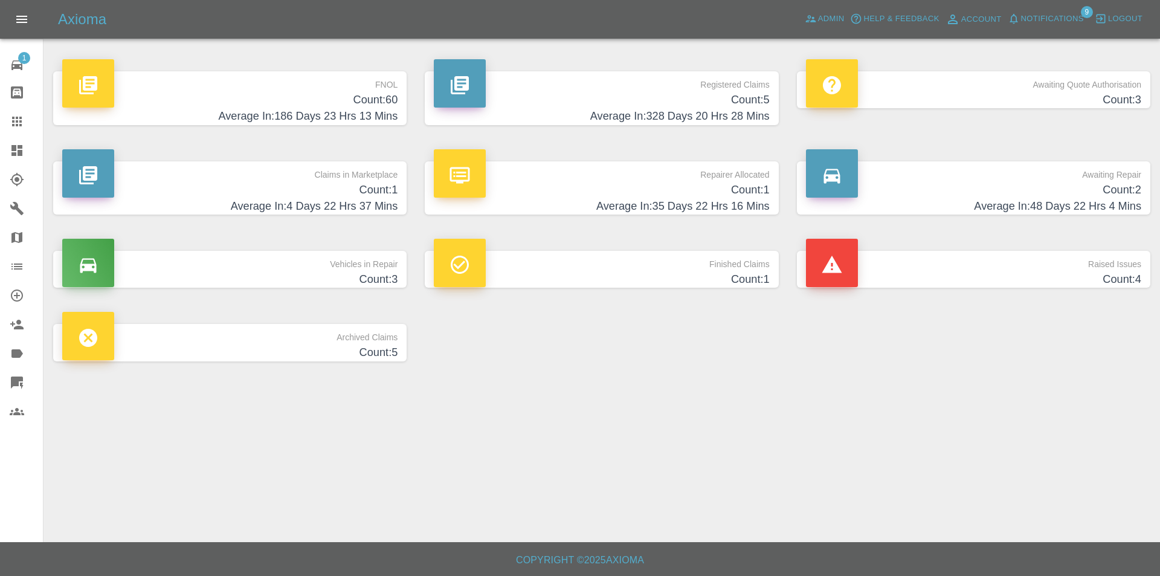
click at [248, 115] on h4 "Average In: 186 Days 23 Hrs 13 Mins" at bounding box center [229, 116] width 335 height 16
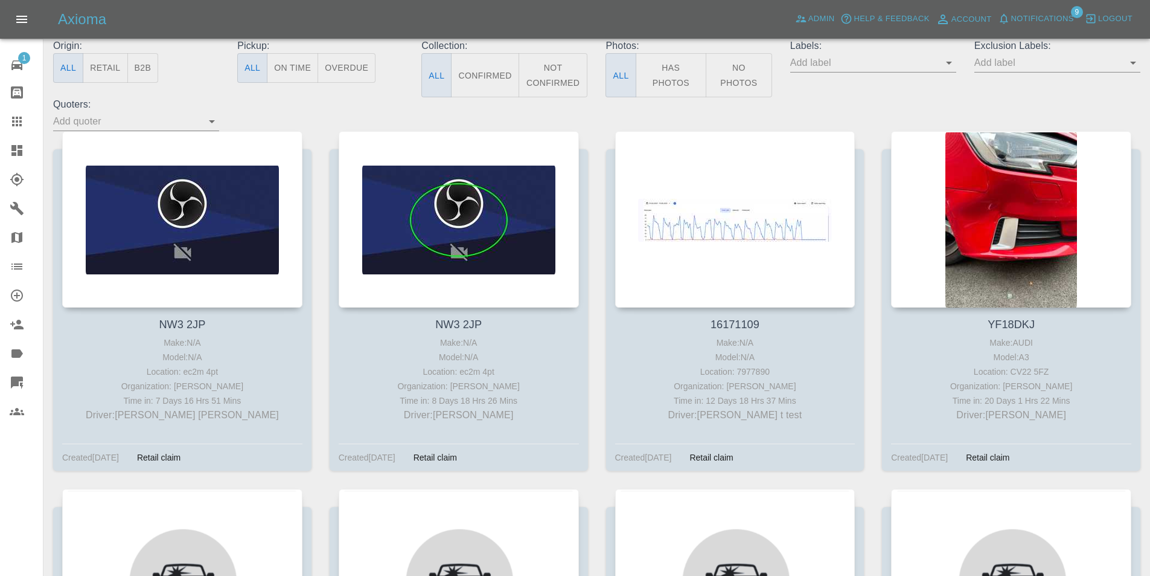
scroll to position [181, 0]
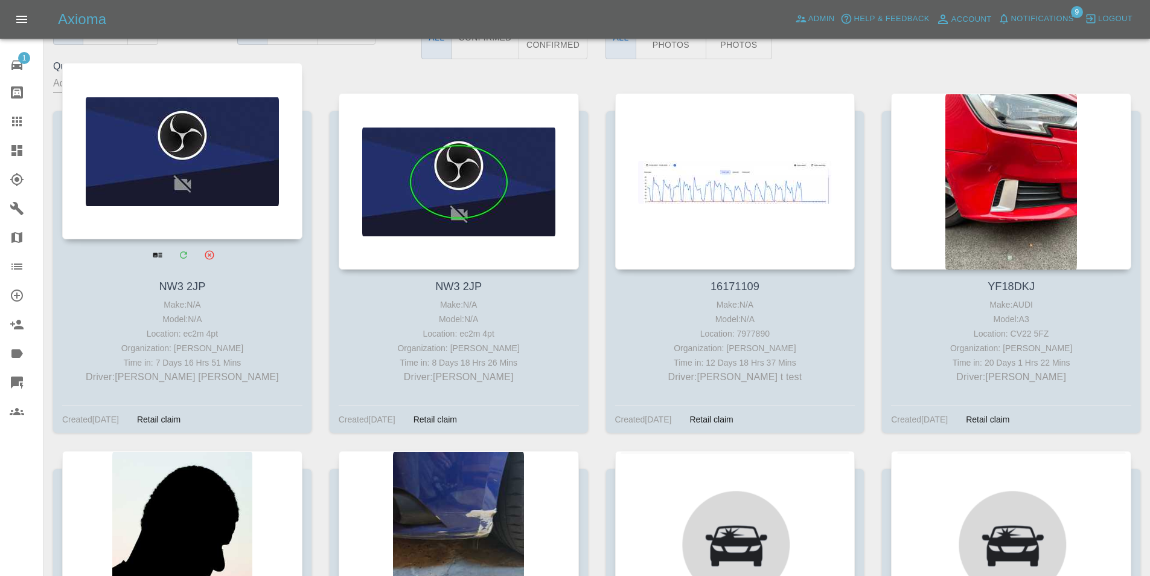
click at [214, 135] on div at bounding box center [182, 151] width 240 height 176
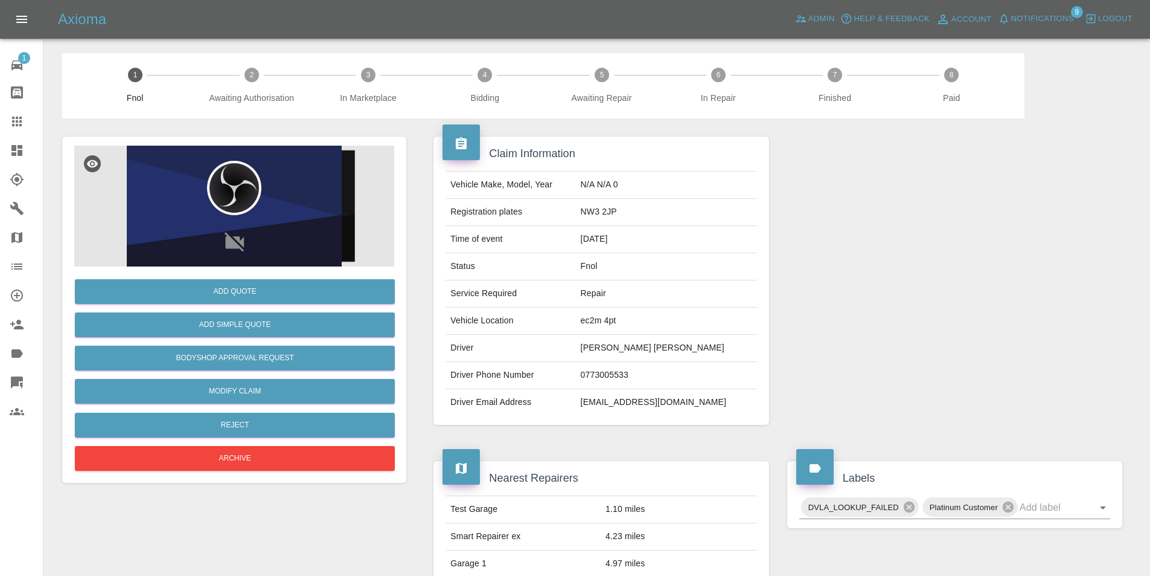
click at [612, 210] on td "NW3 2JP" at bounding box center [666, 212] width 181 height 27
copy td "NW3 2JP"
click at [613, 316] on td "ec2m 4pt" at bounding box center [666, 320] width 181 height 27
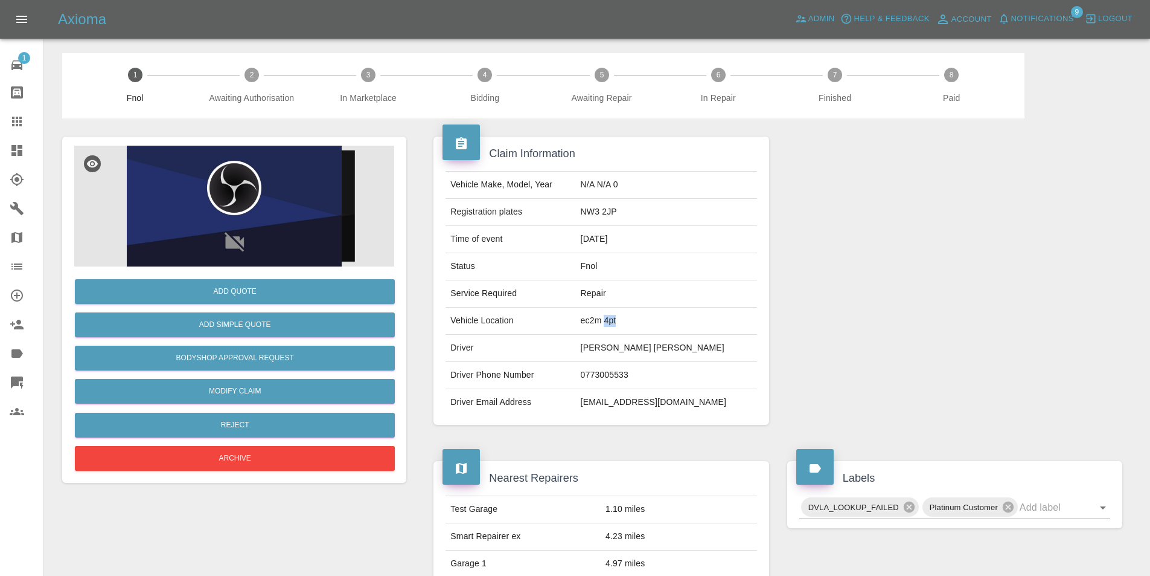
click at [613, 316] on td "ec2m 4pt" at bounding box center [666, 320] width 181 height 27
copy td "ec2m 4pt"
click at [27, 144] on div at bounding box center [27, 150] width 34 height 14
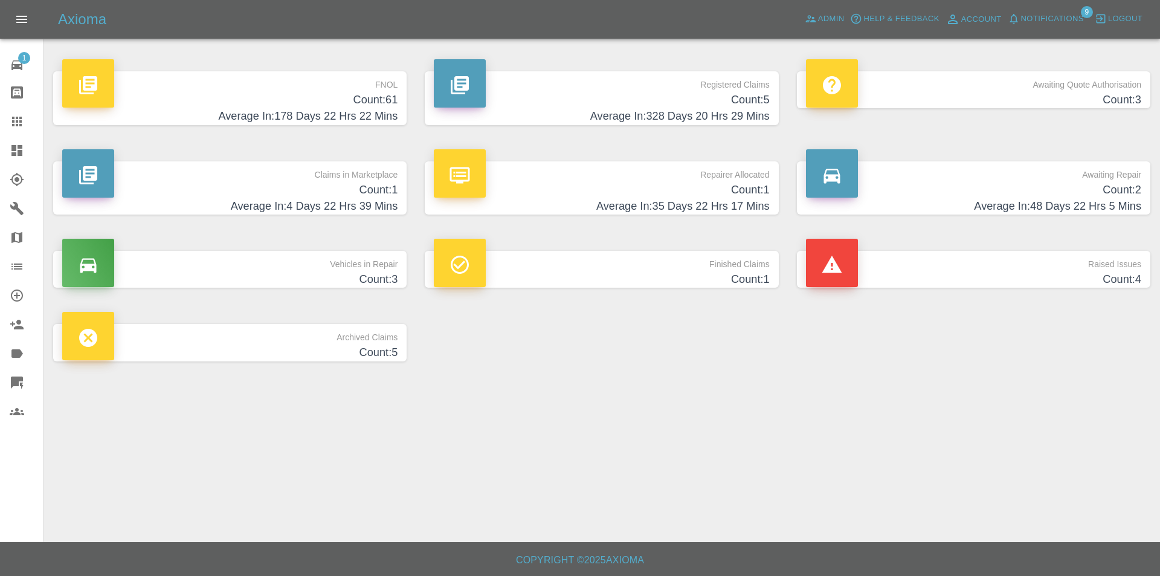
click at [243, 112] on h4 "Average In: 178 Days 22 Hrs 22 Mins" at bounding box center [229, 116] width 335 height 16
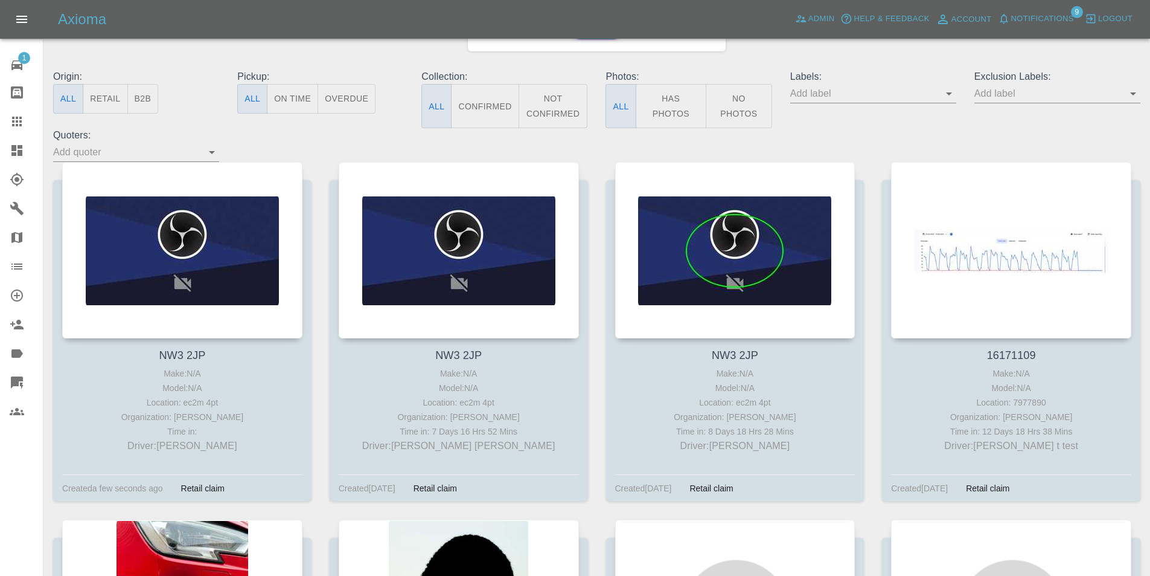
scroll to position [121, 0]
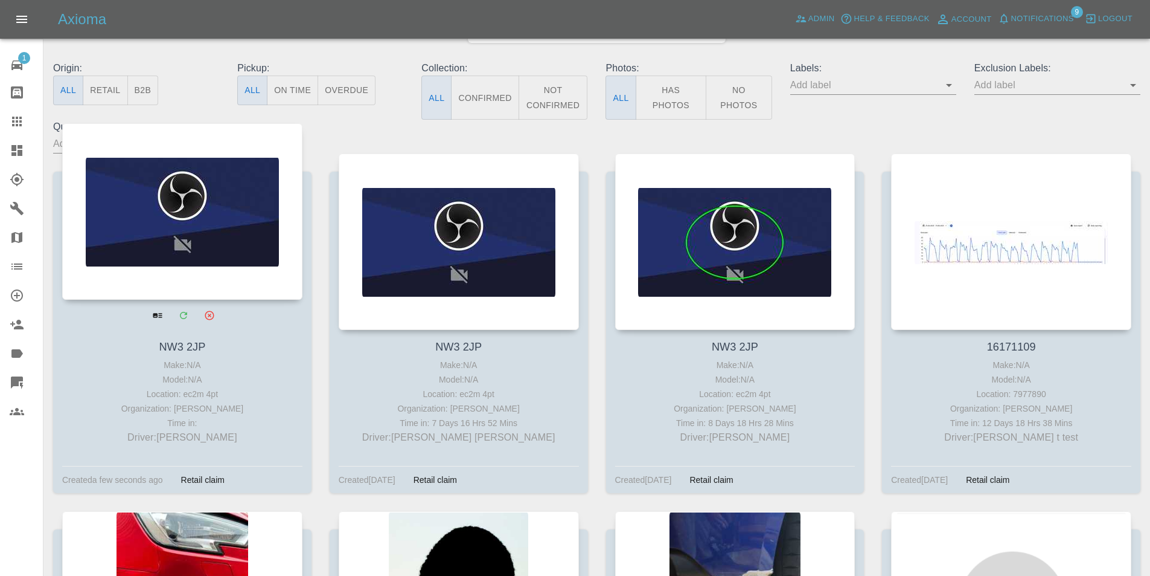
click at [232, 199] on div at bounding box center [182, 211] width 240 height 176
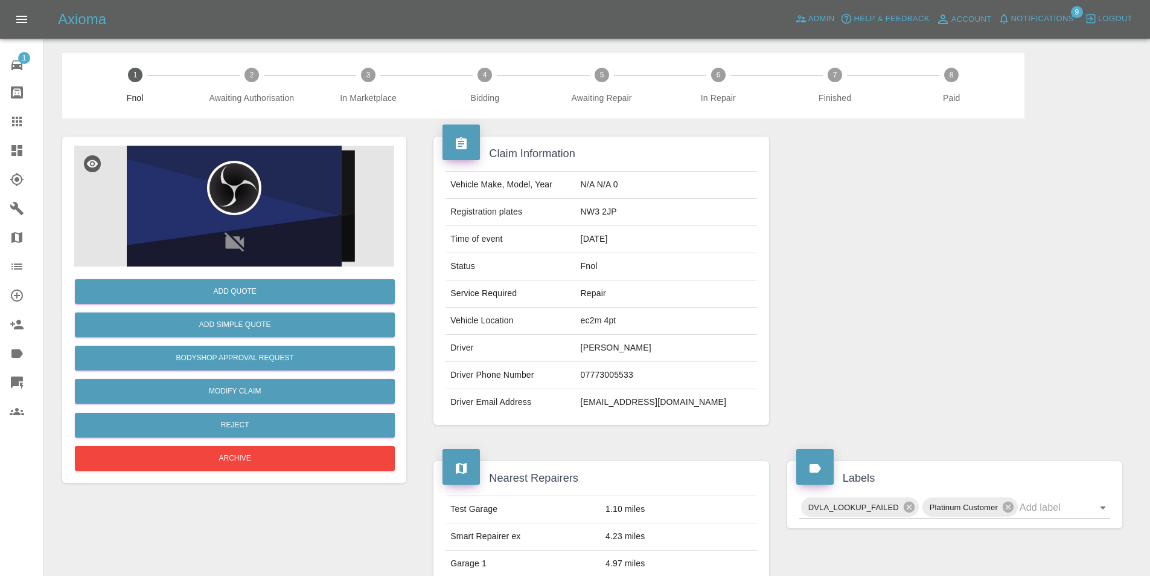
click at [207, 205] on img at bounding box center [234, 206] width 320 height 121
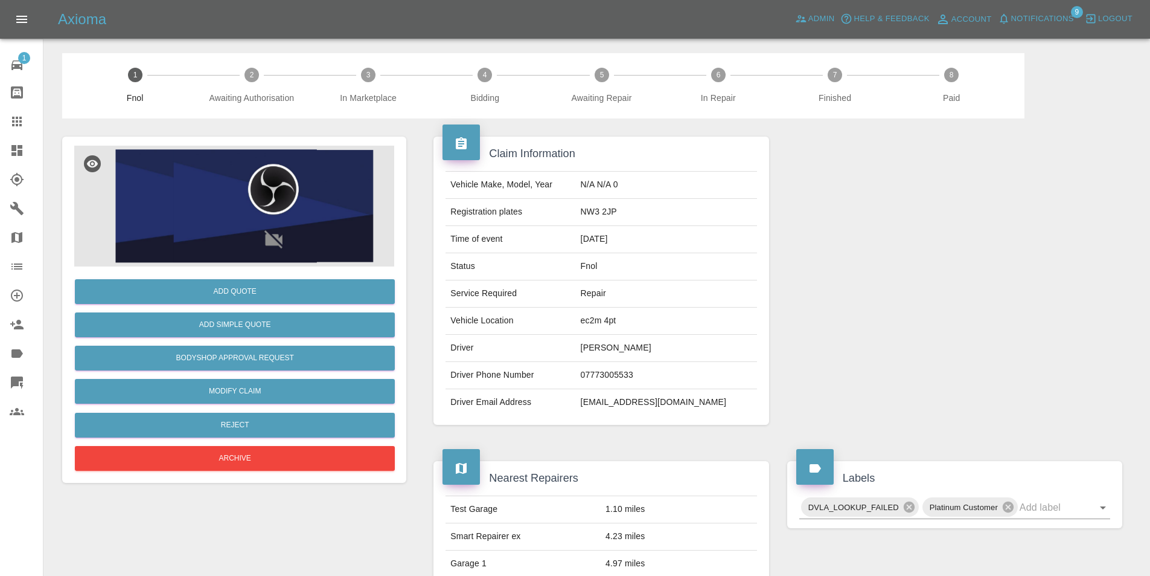
click at [274, 208] on img at bounding box center [273, 206] width 297 height 112
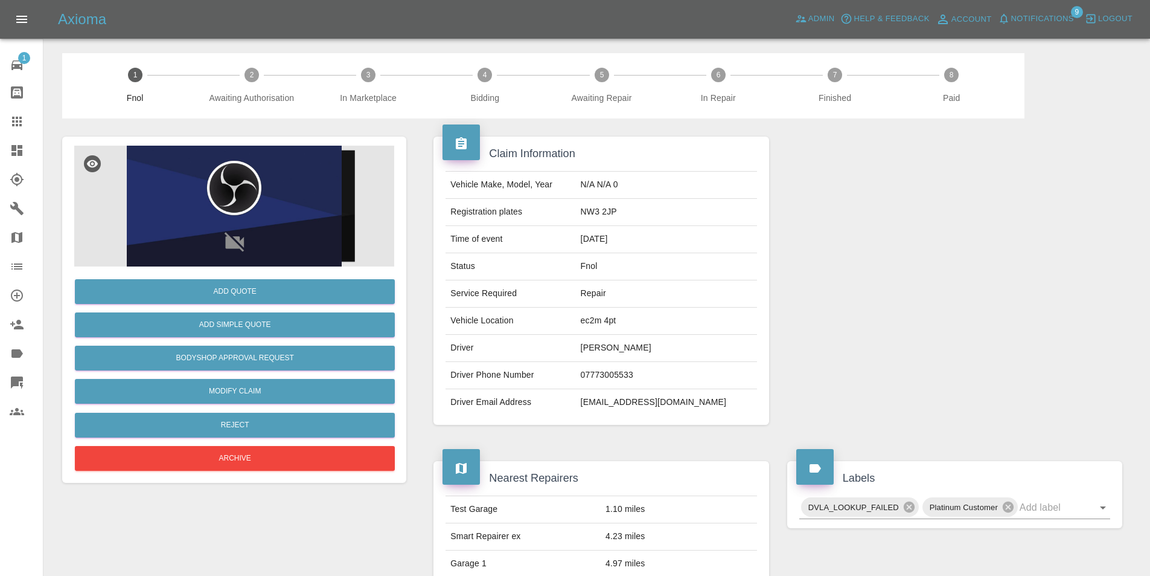
drag, startPoint x: 1036, startPoint y: 254, endPoint x: 1038, endPoint y: 240, distance: 13.4
click at [1036, 253] on div at bounding box center [954, 280] width 353 height 324
